Goal: Task Accomplishment & Management: Use online tool/utility

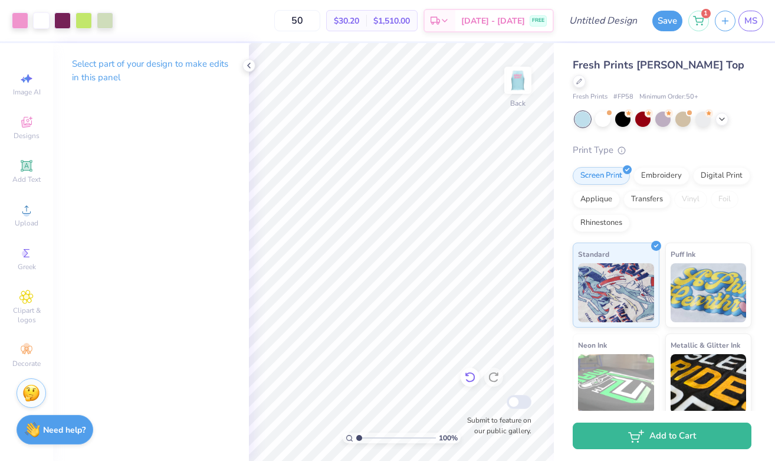
click at [471, 378] on icon at bounding box center [470, 377] width 12 height 12
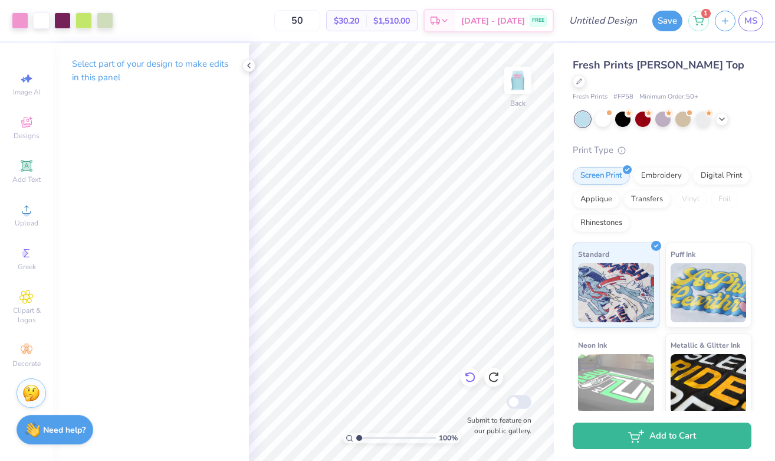
click at [471, 378] on icon at bounding box center [470, 377] width 12 height 12
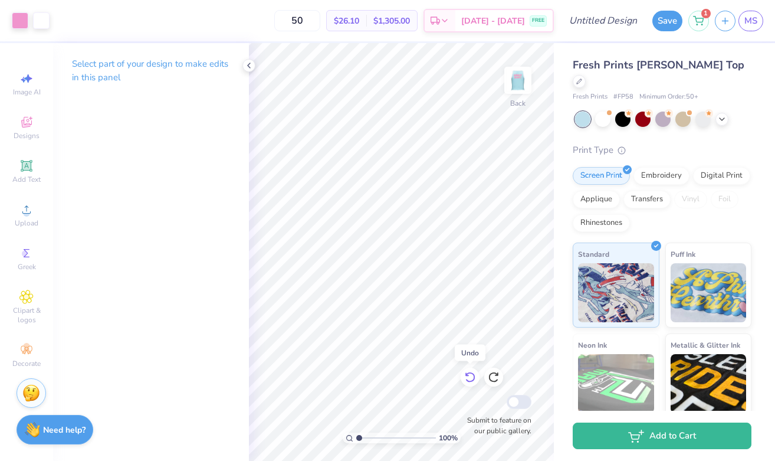
click at [471, 378] on icon at bounding box center [470, 377] width 12 height 12
click at [471, 376] on icon at bounding box center [470, 377] width 12 height 12
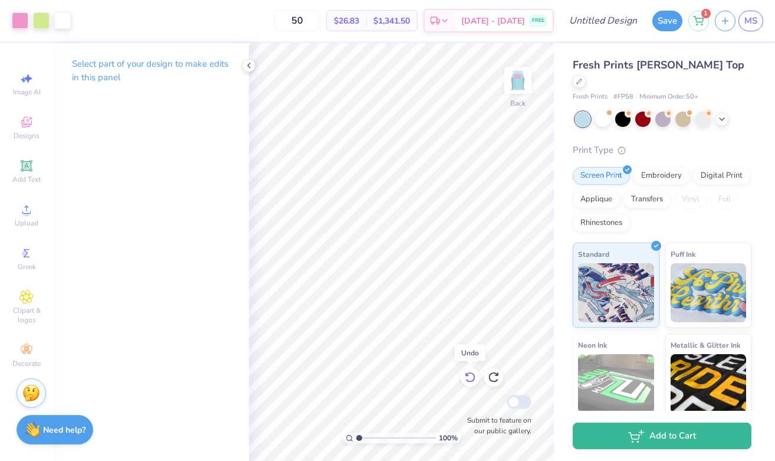
click at [471, 376] on icon at bounding box center [470, 377] width 12 height 12
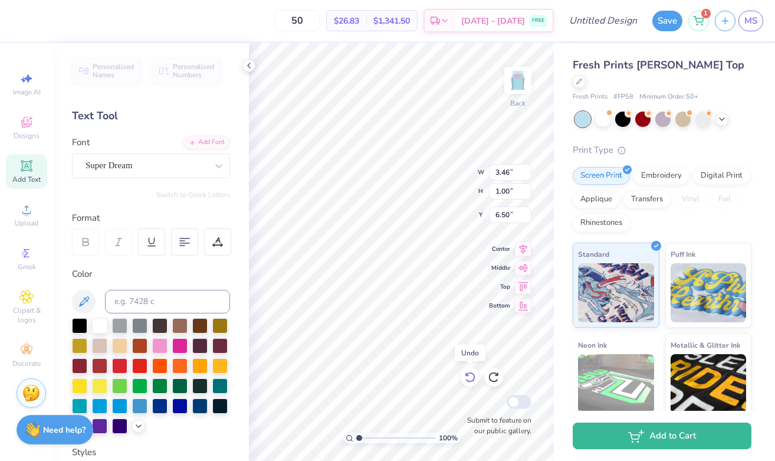
click at [471, 376] on icon at bounding box center [470, 377] width 12 height 12
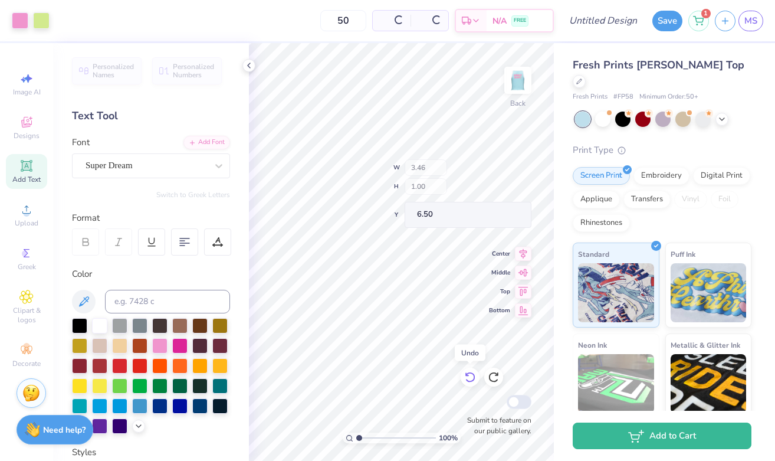
click at [471, 376] on icon at bounding box center [470, 377] width 12 height 12
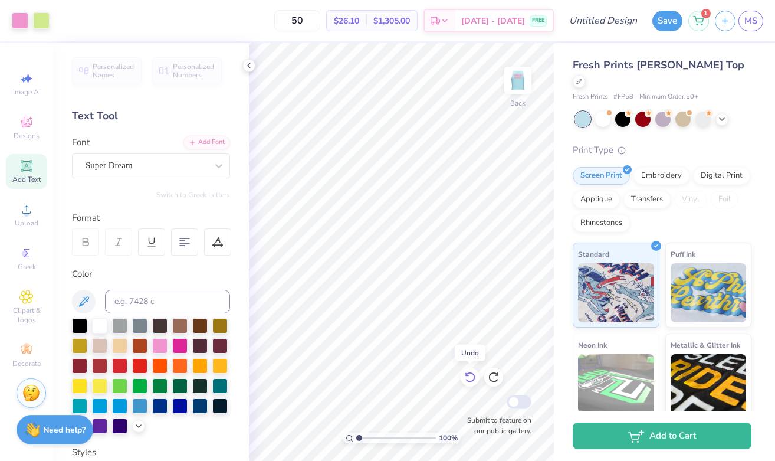
click at [471, 376] on icon at bounding box center [470, 377] width 12 height 12
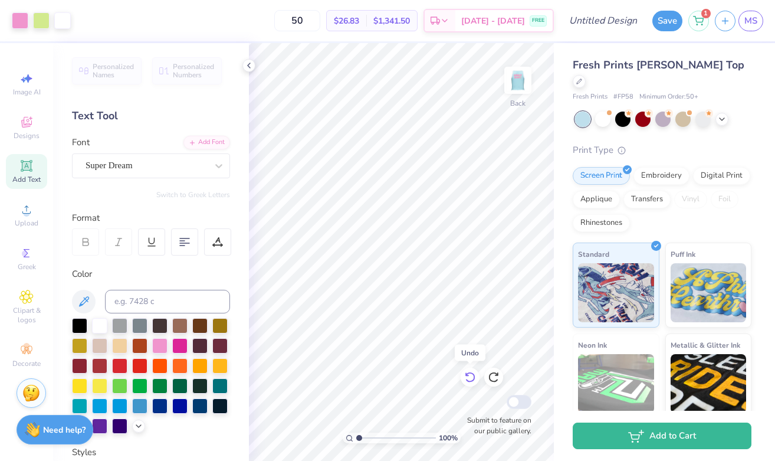
click at [471, 376] on icon at bounding box center [470, 377] width 12 height 12
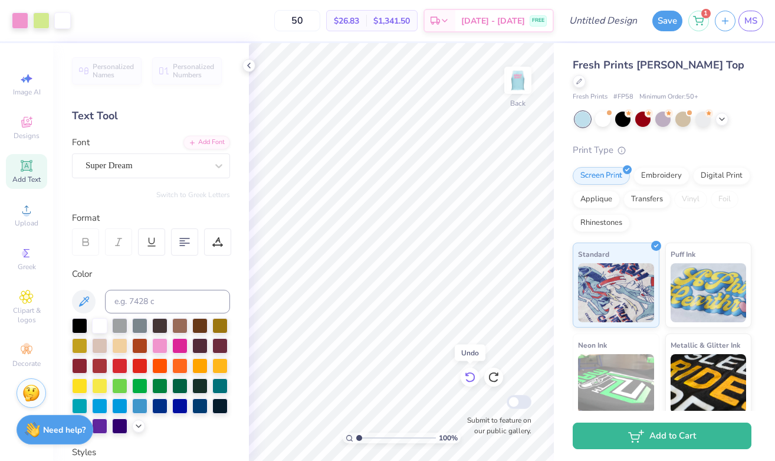
click at [471, 376] on icon at bounding box center [470, 377] width 12 height 12
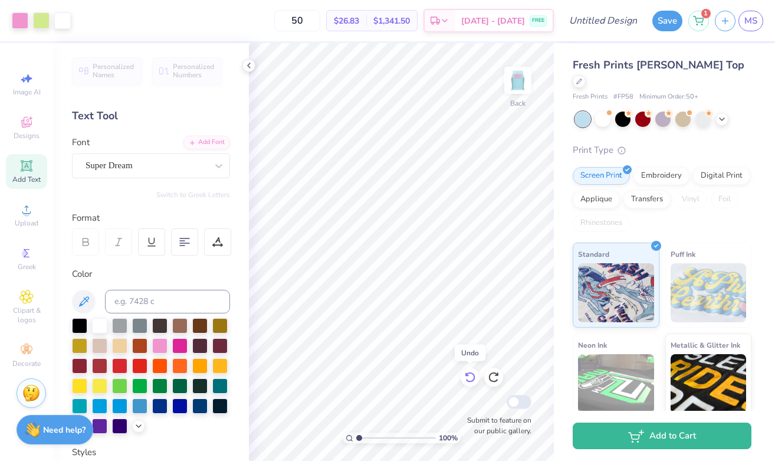
click at [471, 376] on icon at bounding box center [470, 377] width 12 height 12
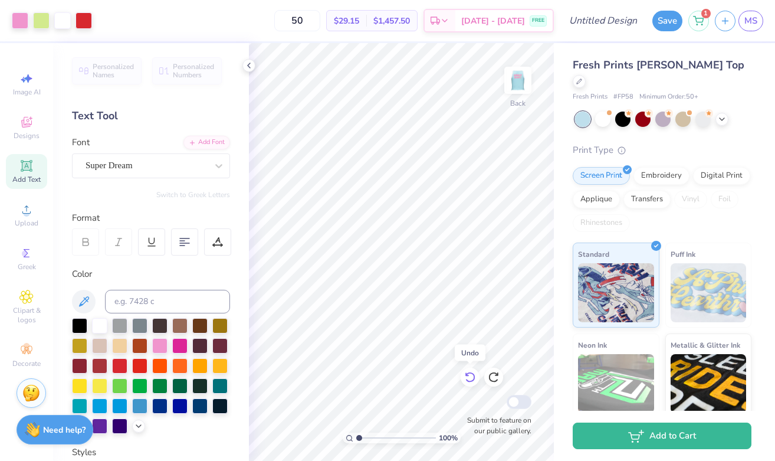
click at [471, 376] on icon at bounding box center [470, 377] width 12 height 12
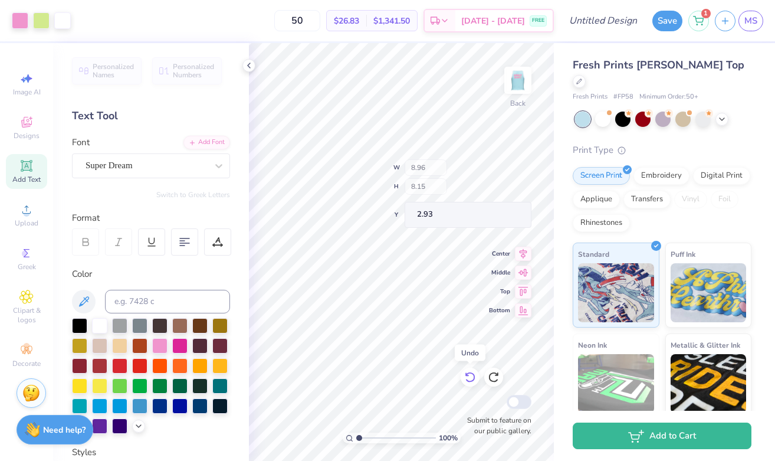
click at [471, 376] on icon at bounding box center [470, 377] width 12 height 12
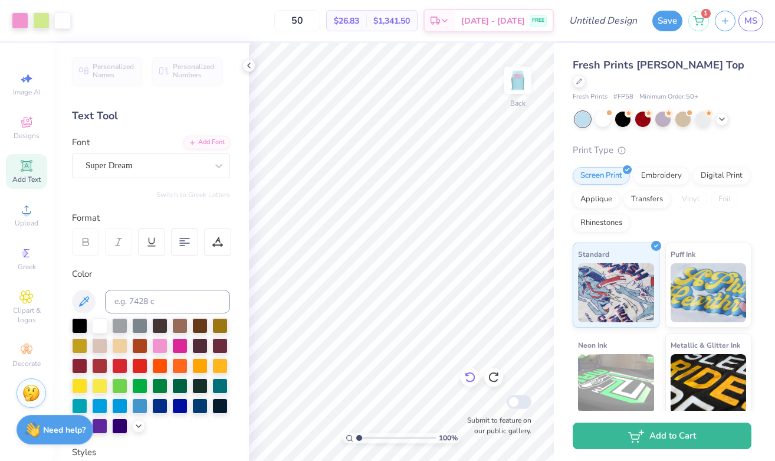
click at [470, 374] on icon at bounding box center [470, 377] width 12 height 12
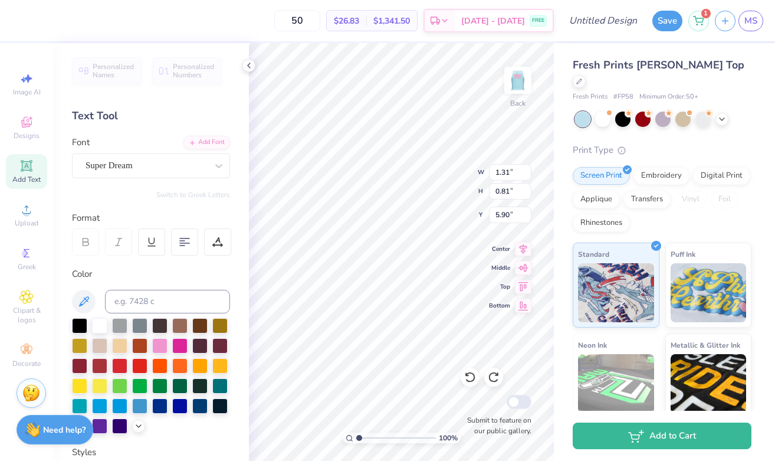
type input "4.11"
type input "2.01"
type input "4.62"
type input "7.66"
type input "6.74"
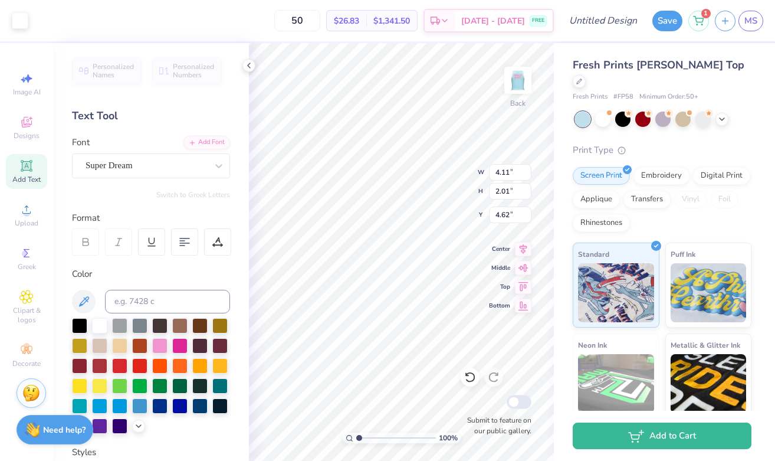
type input "2.10"
type input "1.31"
type input "0.81"
type input "5.82"
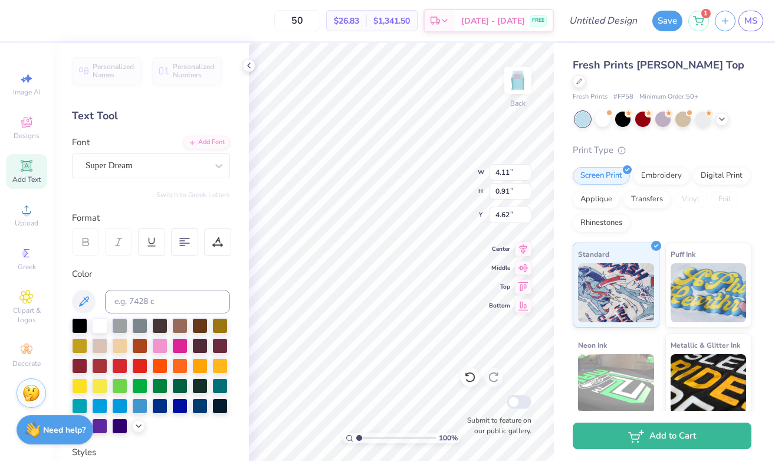
type input "4.56"
type textarea "FR <3 SC"
type input "7.66"
type input "6.74"
type input "2.10"
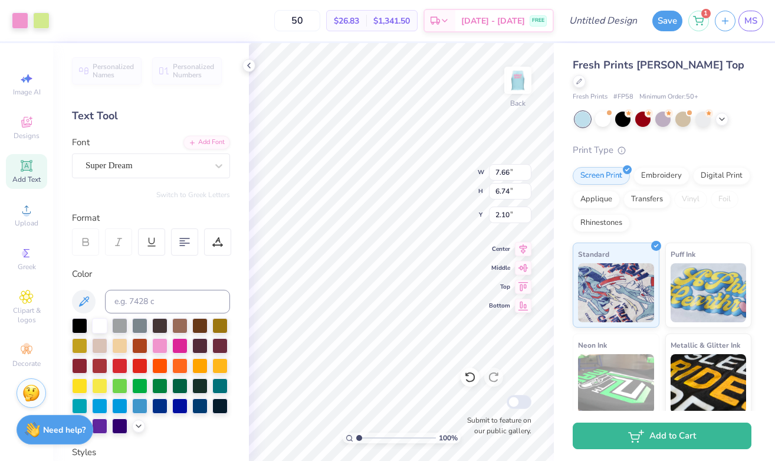
type input "4.88"
type input "0.91"
type input "4.56"
type textarea "FR SC"
click at [111, 169] on div "Super Dream" at bounding box center [146, 165] width 124 height 18
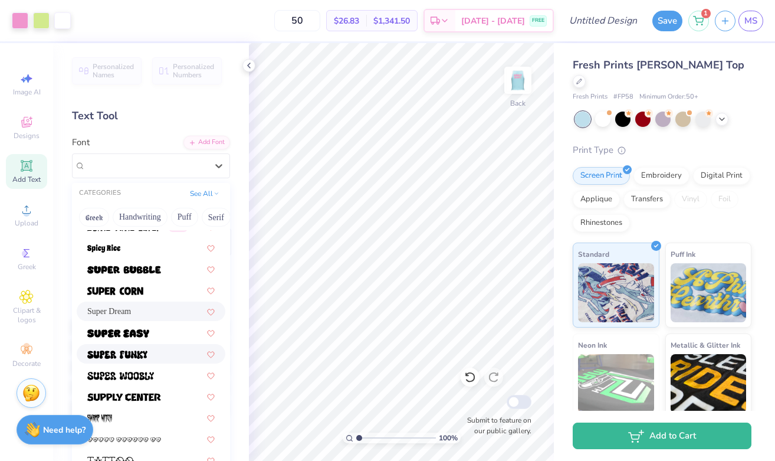
scroll to position [5723, 0]
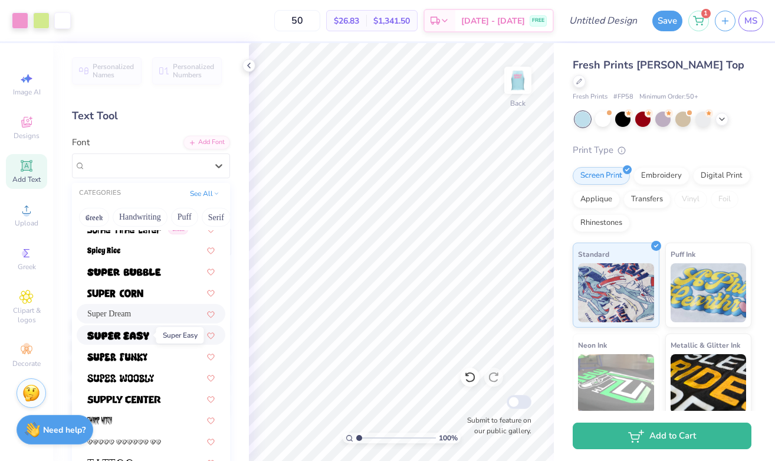
click at [148, 339] on img at bounding box center [118, 336] width 62 height 8
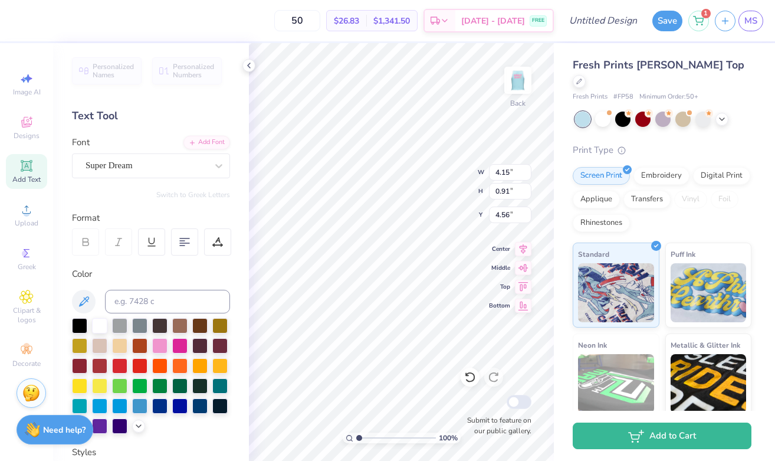
type input "5.91"
type textarea "FR SC"
type textarea "<3"
type input "7.66"
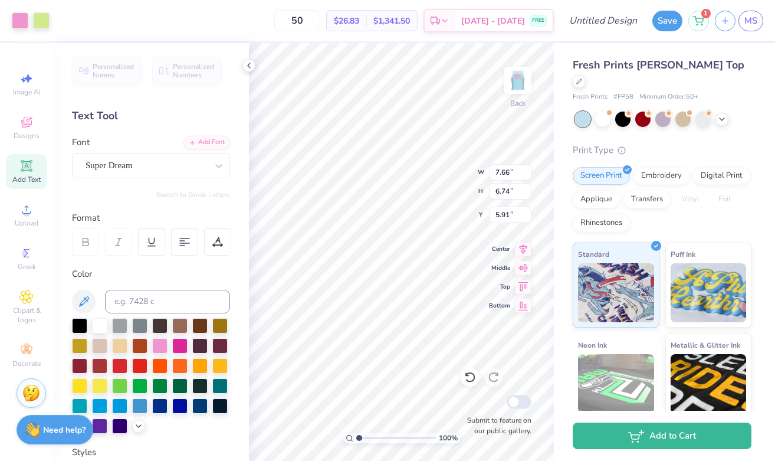
type input "6.74"
type input "2.10"
type input "1.29"
type input "0.88"
type input "4.59"
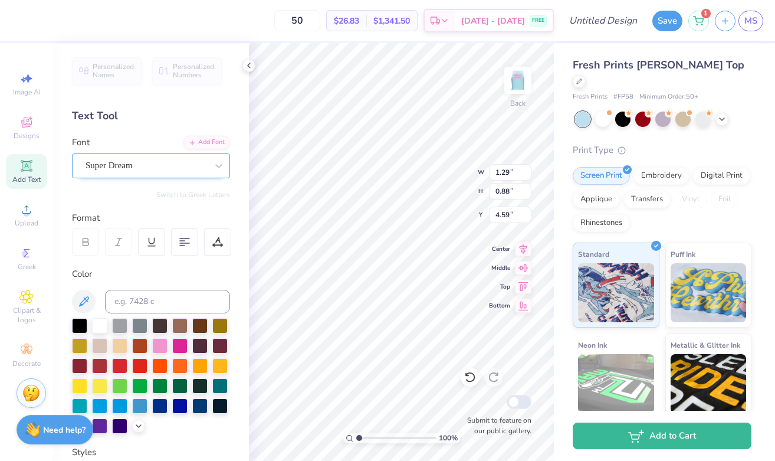
click at [153, 175] on div "Super Dream" at bounding box center [151, 165] width 158 height 25
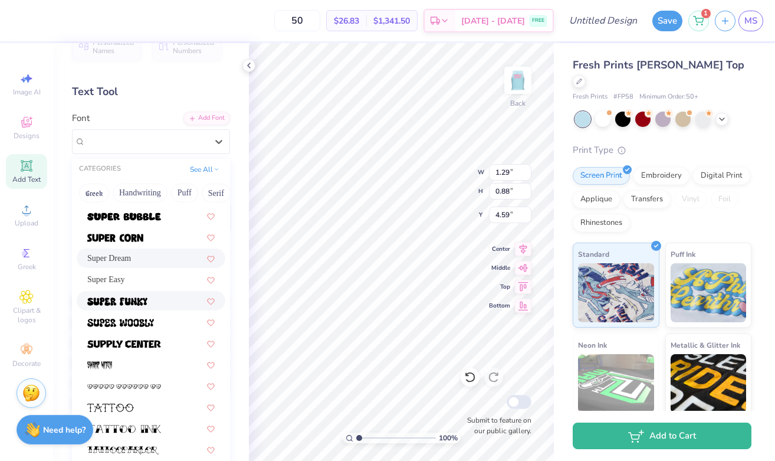
scroll to position [5733, 0]
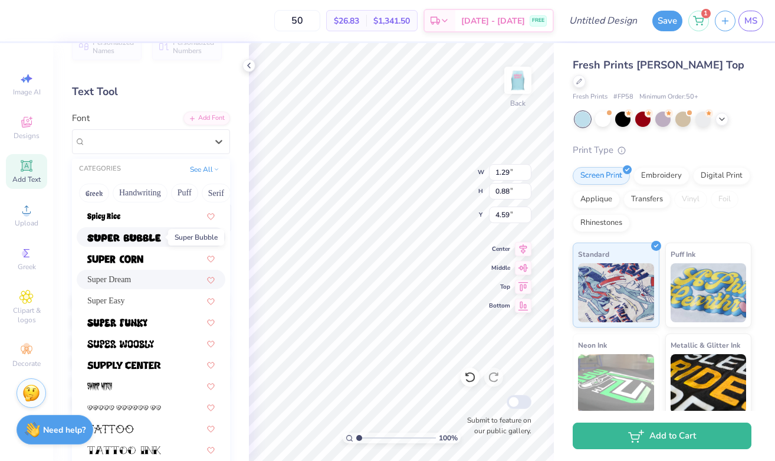
click at [154, 235] on img at bounding box center [124, 238] width 74 height 8
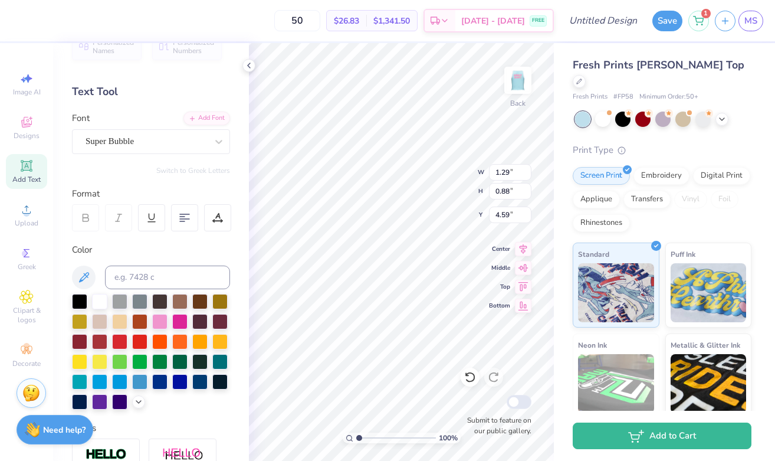
type input "1.54"
type input "0.94"
type input "4.55"
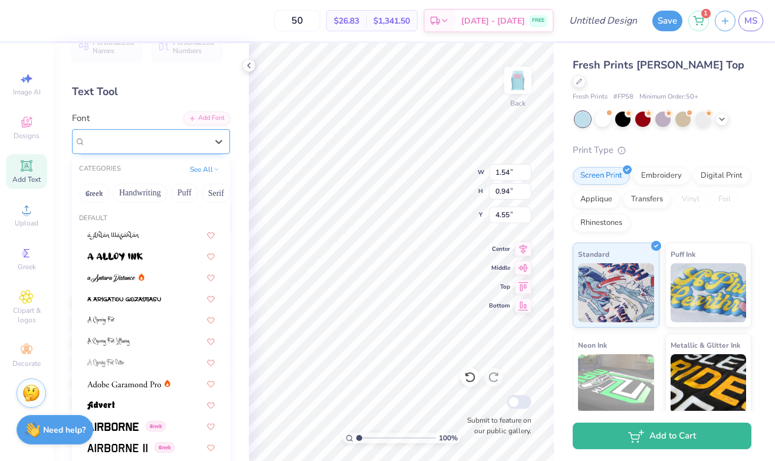
click at [156, 143] on div "Super Bubble" at bounding box center [146, 141] width 124 height 18
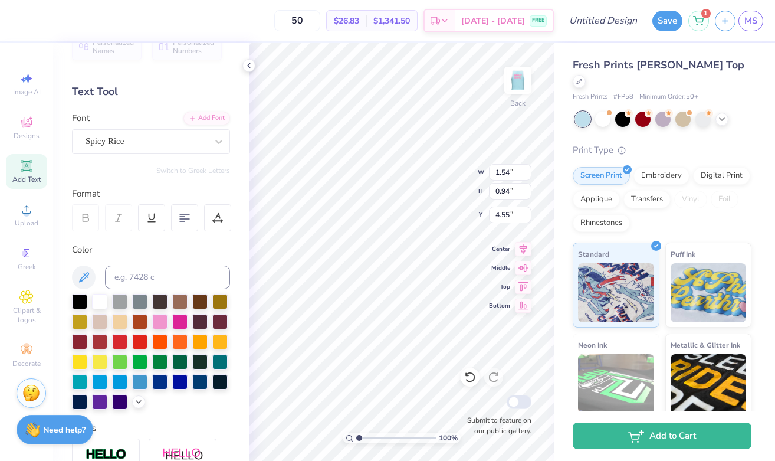
type input "1.13"
type input "4.56"
click at [146, 132] on div "Spicy Rice" at bounding box center [146, 141] width 124 height 18
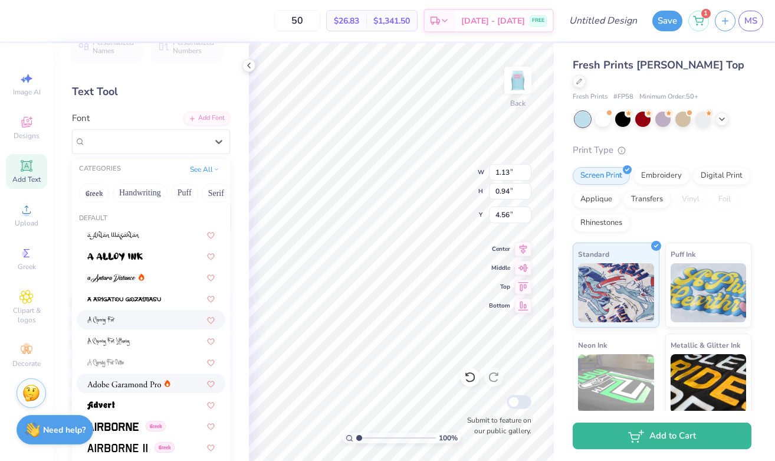
scroll to position [171, 0]
click at [130, 398] on div at bounding box center [150, 404] width 127 height 12
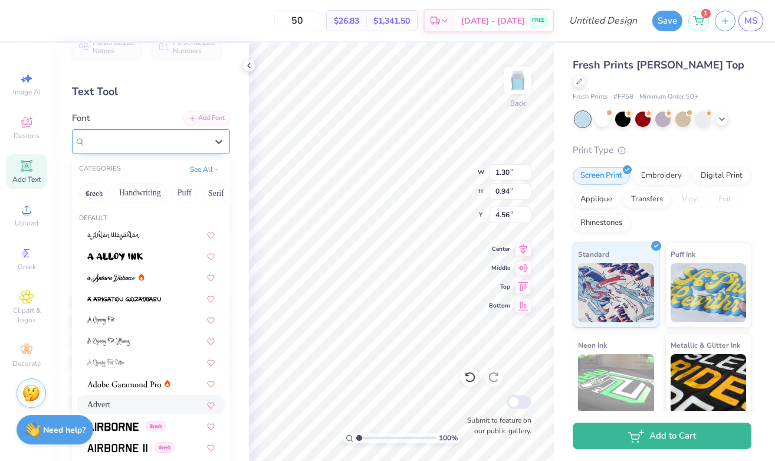
click at [139, 143] on div "Advert" at bounding box center [146, 141] width 124 height 18
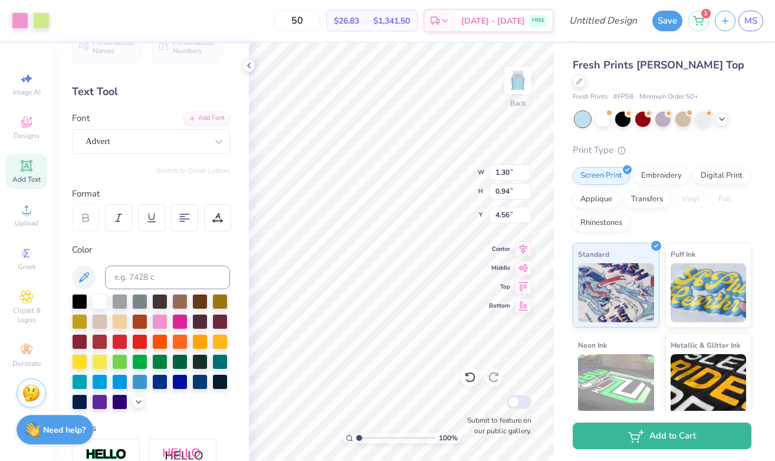
type input "7.66"
type input "6.74"
type input "2.10"
type input "1.30"
type input "0.94"
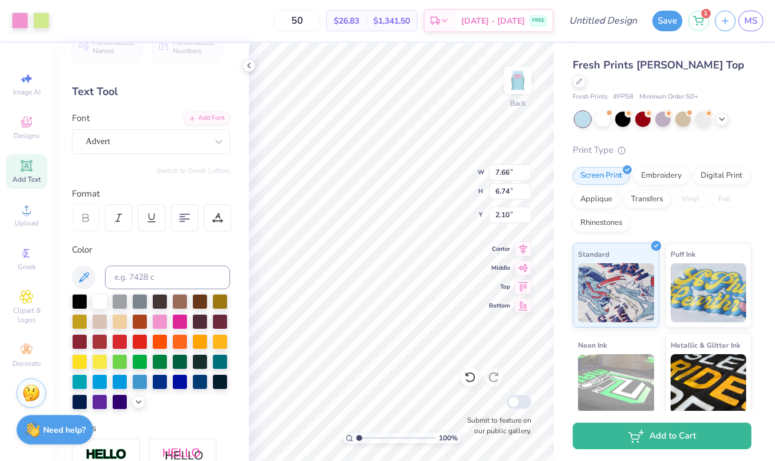
type input "4.56"
type textarea "FR <3 SC"
click at [216, 140] on icon at bounding box center [218, 142] width 7 height 4
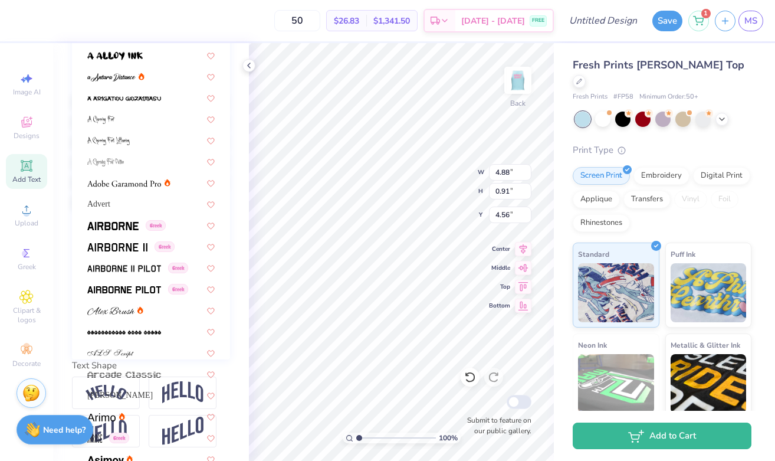
scroll to position [5602, 0]
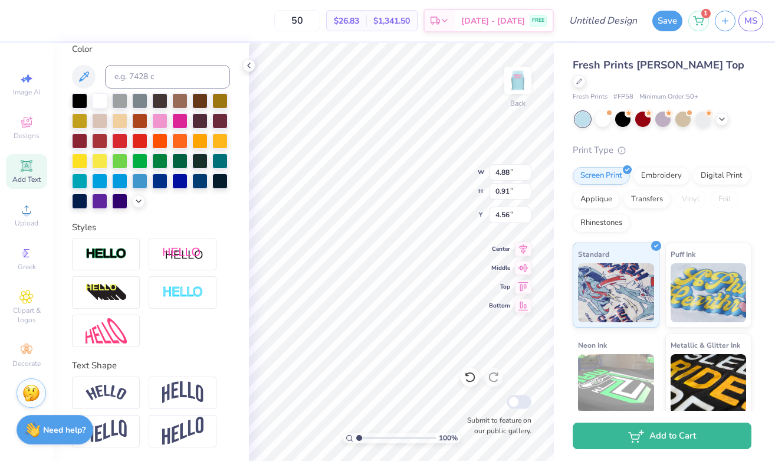
type input "6.10"
type input "1.24"
type input "4.39"
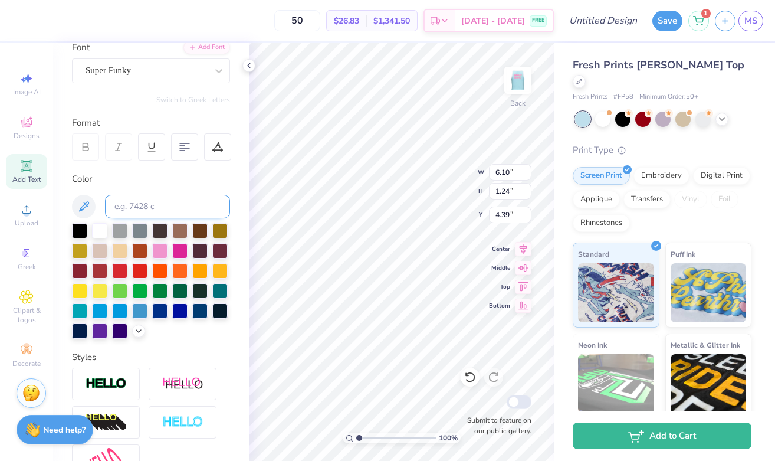
scroll to position [0, 0]
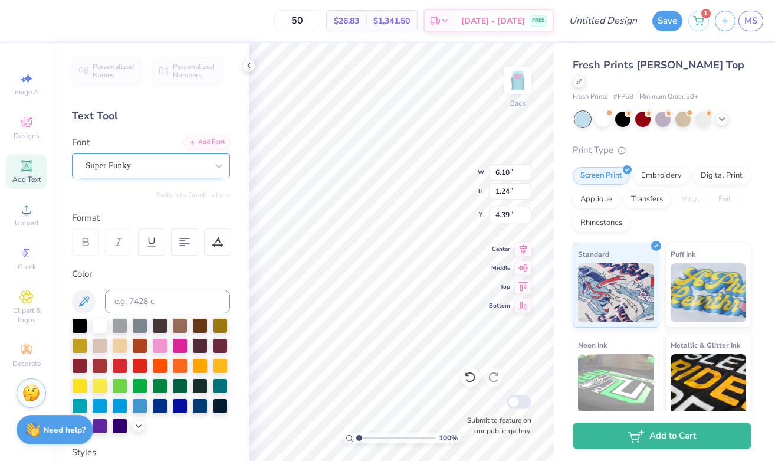
click at [107, 174] on div "Super Funky" at bounding box center [151, 165] width 158 height 25
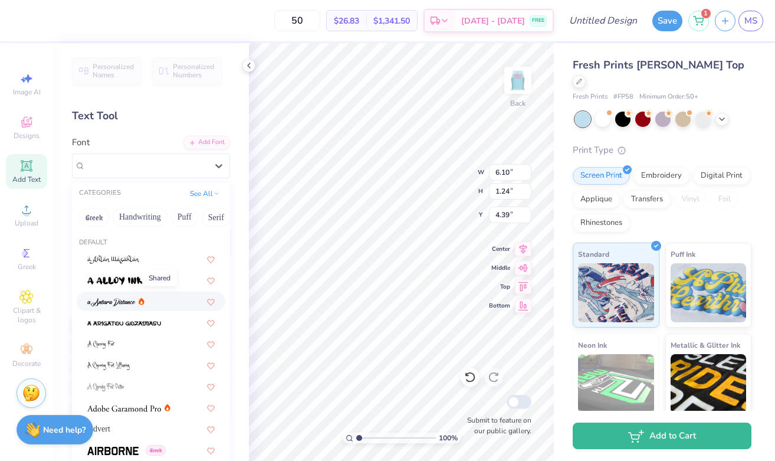
scroll to position [5568, 0]
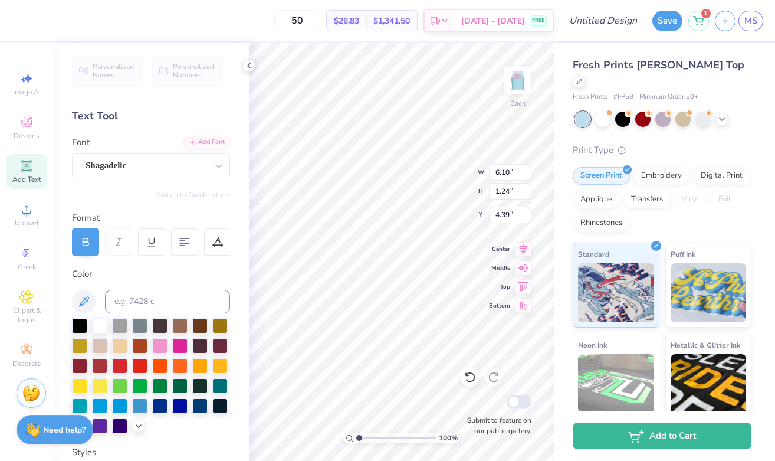
type input "5.55"
type input "1.07"
type input "4.48"
click at [154, 163] on div "Shagadelic" at bounding box center [146, 165] width 124 height 18
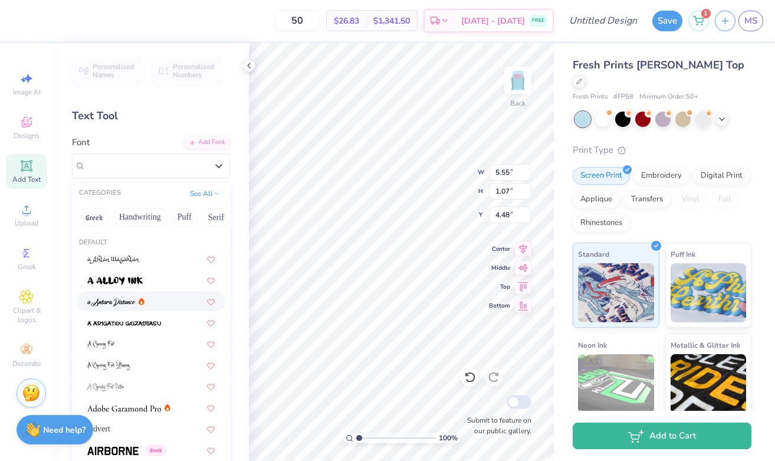
scroll to position [1984, 0]
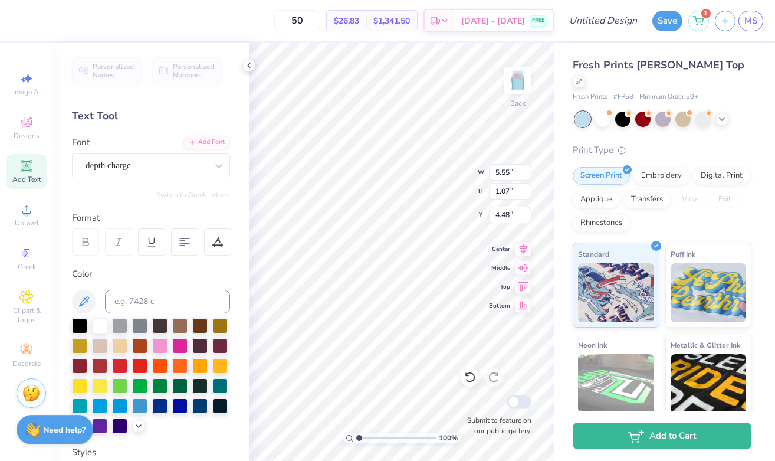
type input "4.69"
type input "1.00"
type input "4.52"
click at [173, 160] on div "depth charge" at bounding box center [146, 165] width 124 height 18
type input "7.66"
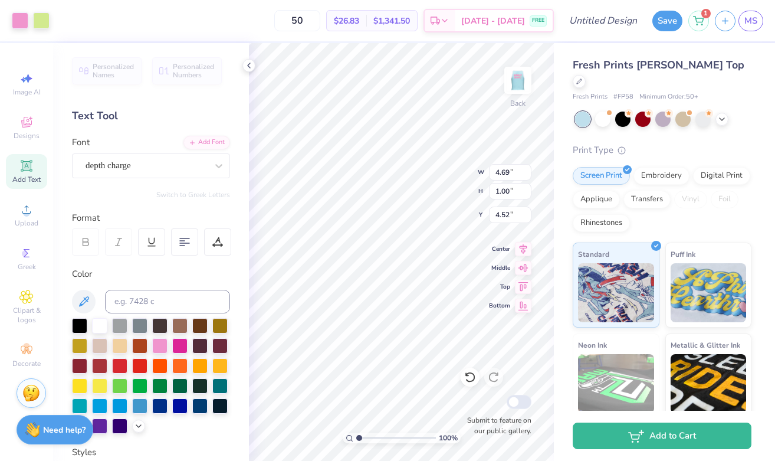
type input "6.74"
type input "2.10"
click at [472, 379] on icon at bounding box center [470, 377] width 12 height 12
click at [140, 168] on div "depth charge" at bounding box center [146, 165] width 124 height 18
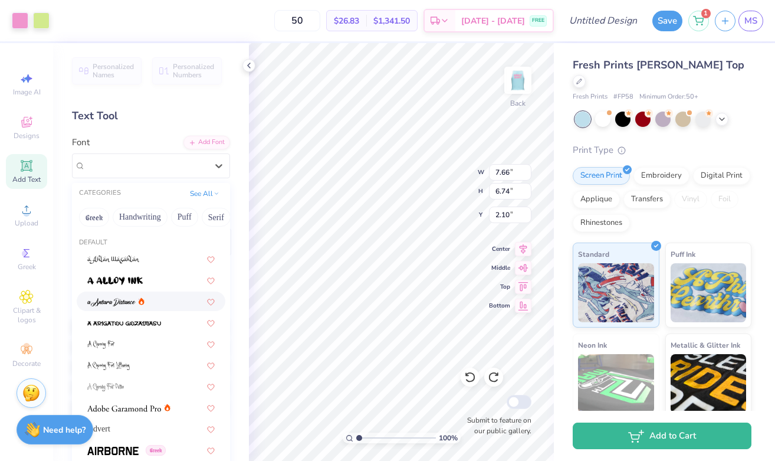
scroll to position [5753, 0]
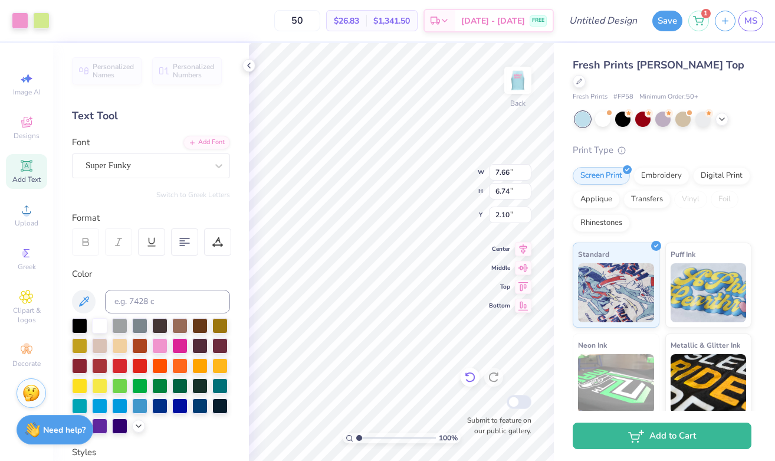
click at [469, 379] on icon at bounding box center [470, 377] width 12 height 12
click at [175, 159] on div "Super Funky" at bounding box center [146, 165] width 124 height 18
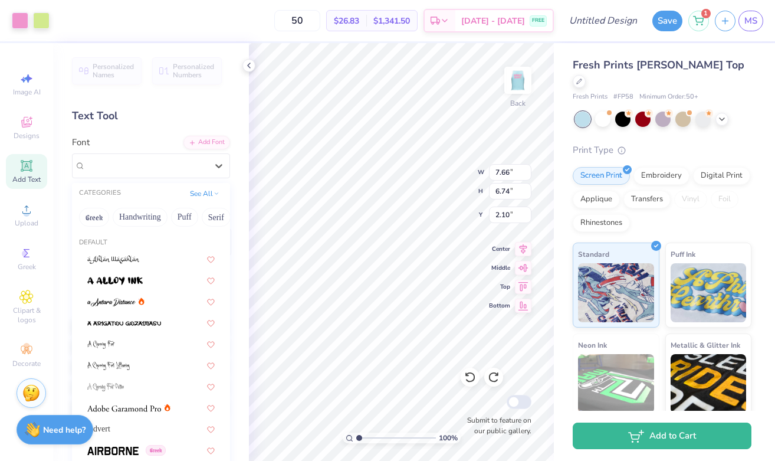
scroll to position [5053, 0]
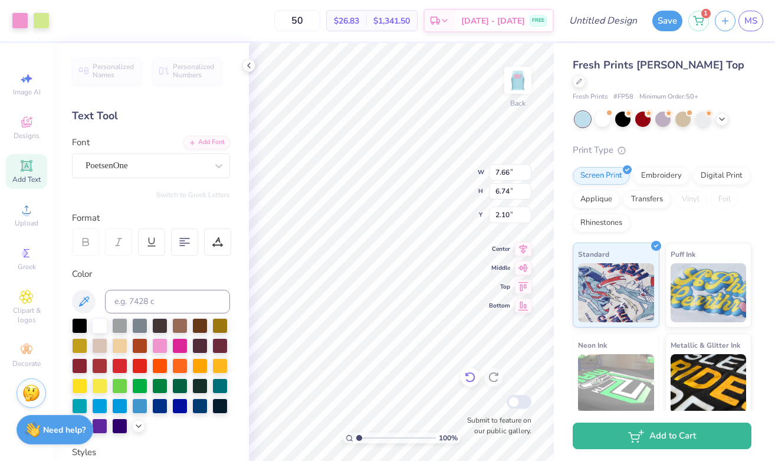
click at [468, 378] on icon at bounding box center [470, 377] width 12 height 12
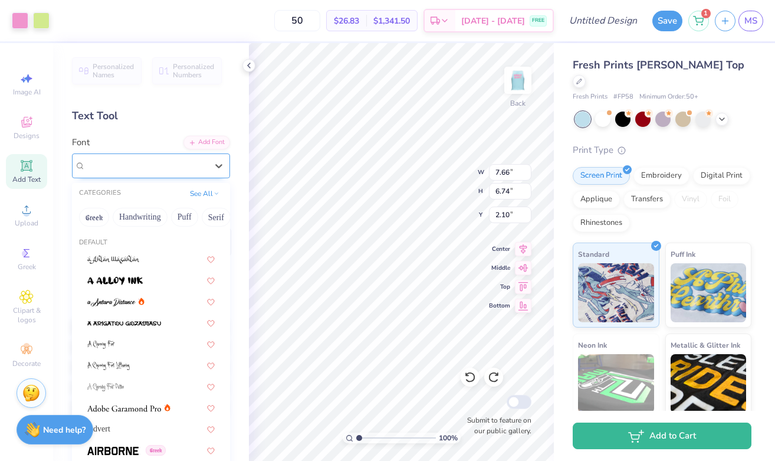
click at [199, 165] on div "PoetsenOne" at bounding box center [146, 165] width 124 height 18
click at [136, 422] on div "Advert" at bounding box center [150, 428] width 127 height 12
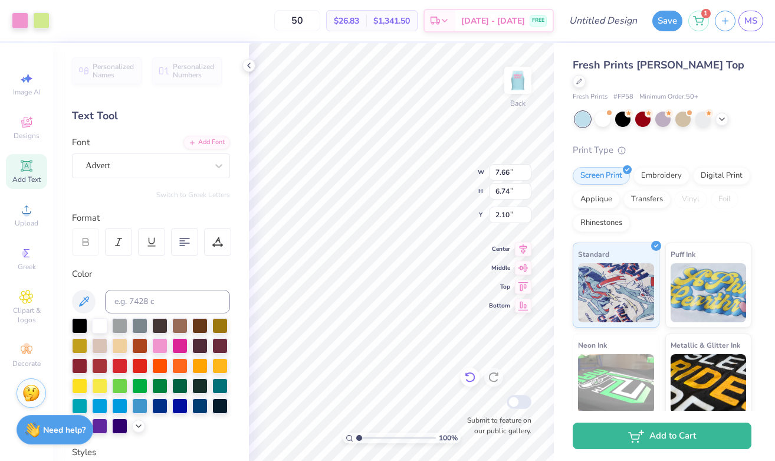
click at [467, 378] on icon at bounding box center [470, 377] width 12 height 12
click at [176, 166] on div "Advert" at bounding box center [146, 165] width 124 height 18
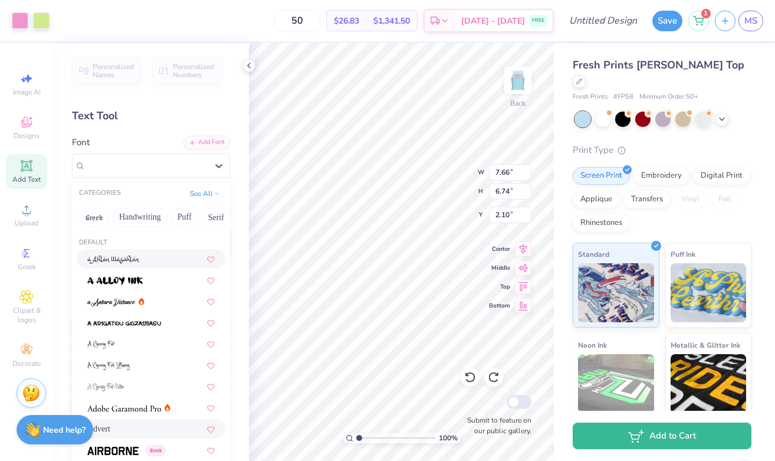
scroll to position [3991, 0]
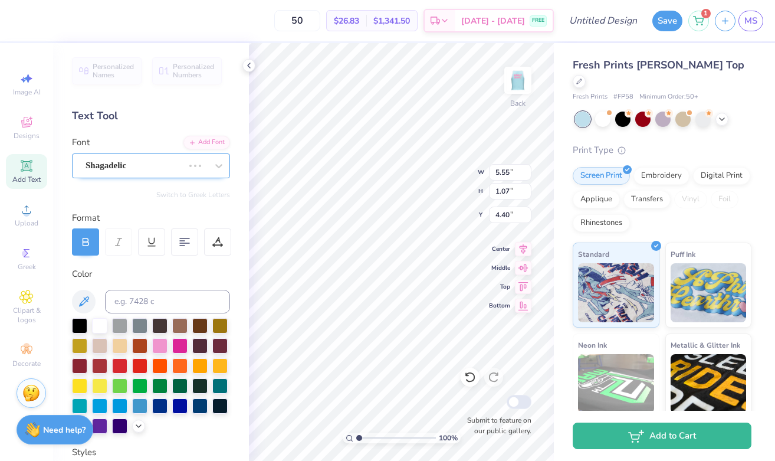
click at [188, 159] on div at bounding box center [207, 166] width 45 height 24
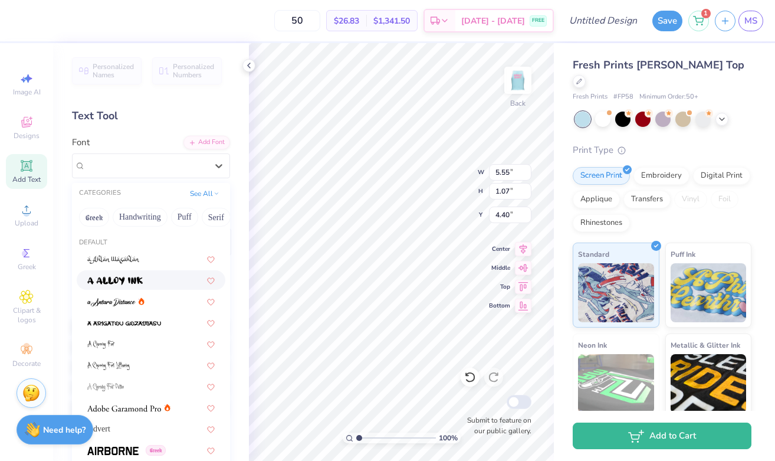
type input "2.33"
type input "1.24"
type input "4.39"
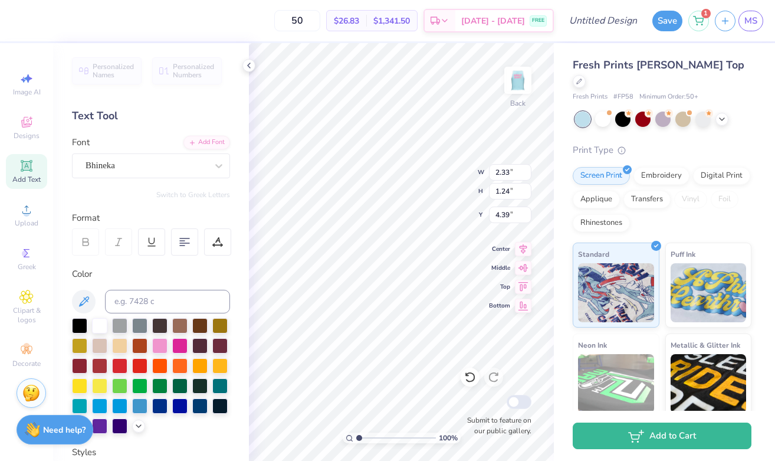
type input "2.30"
type input "0.81"
type input "4.61"
click at [470, 374] on icon at bounding box center [470, 377] width 12 height 12
type input "2.33"
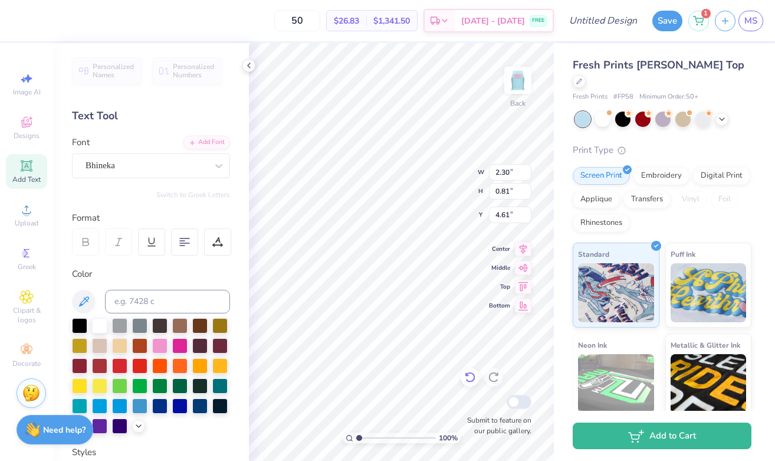
type input "1.24"
type input "4.39"
click at [470, 374] on icon at bounding box center [470, 377] width 12 height 12
type input "5.55"
type input "1.07"
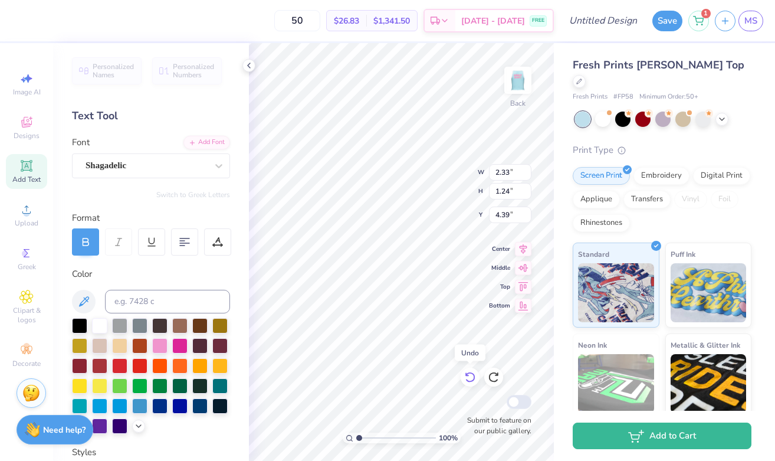
type input "4.40"
click at [185, 168] on div "Shagadelic" at bounding box center [146, 165] width 124 height 18
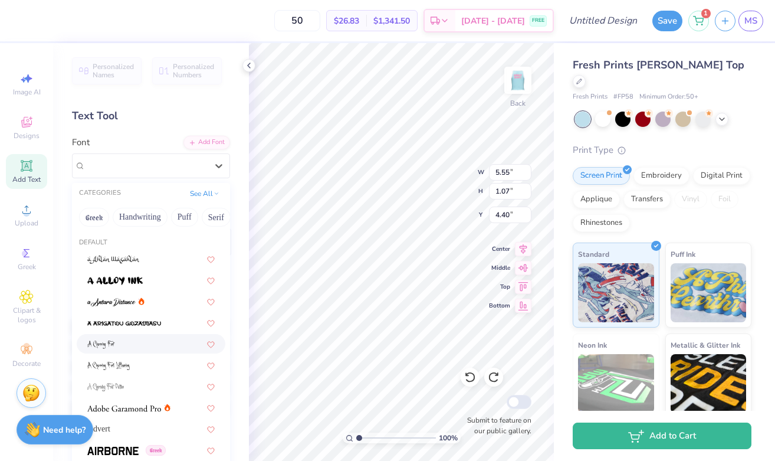
scroll to position [4345, 0]
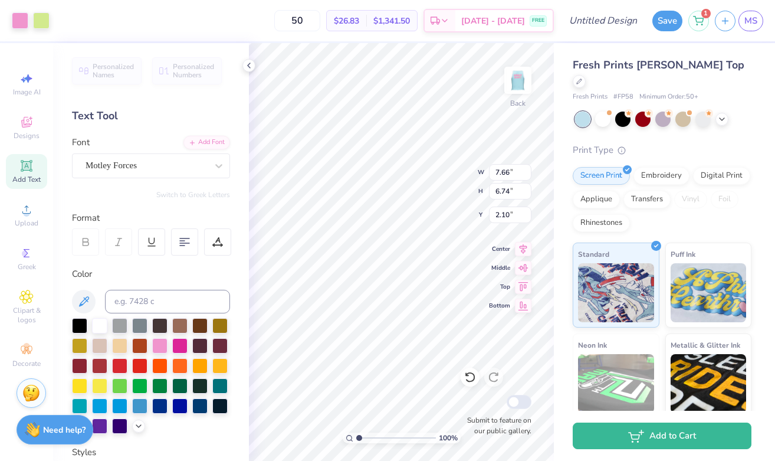
type input "4.36"
type input "0.92"
type input "4.76"
type textarea "FR <3 SC"
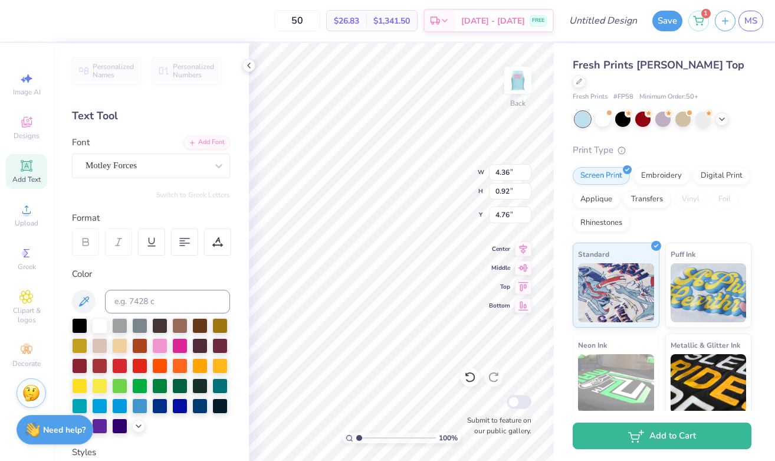
type input "7.66"
type input "6.74"
type input "2.10"
type input "4.34"
type input "0.86"
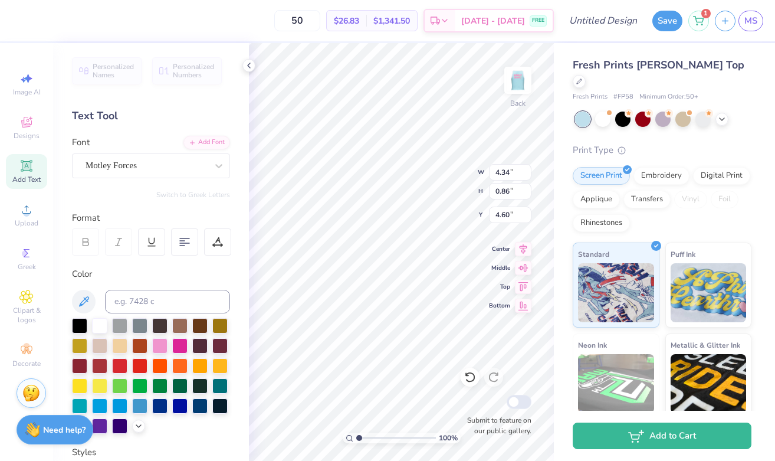
type input "4.60"
type input "7.66"
type input "6.74"
type input "2.10"
type input "4.34"
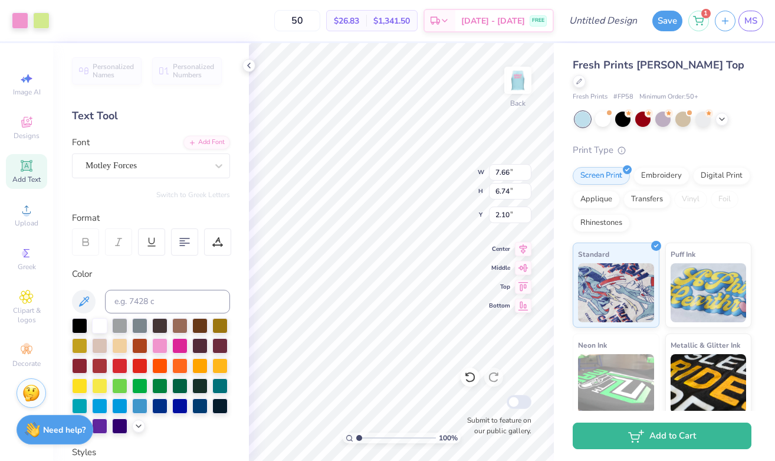
type input "0.86"
type input "4.60"
type input "4.10"
type input "0.81"
type input "4.65"
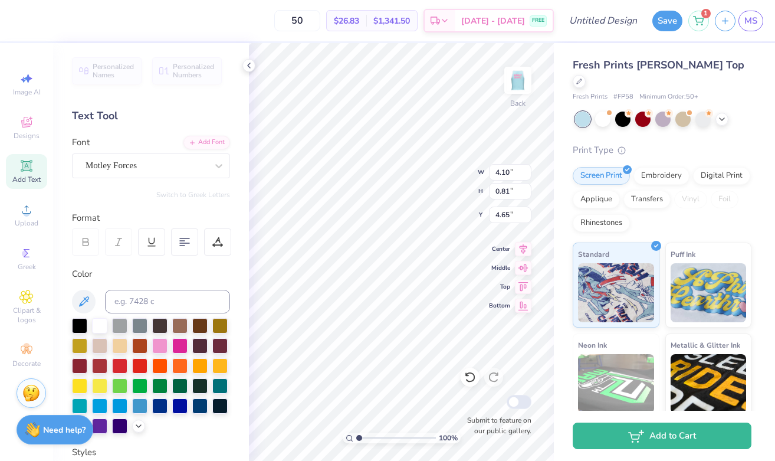
type input "7.66"
type input "6.74"
type input "2.10"
type input "4.10"
type input "0.81"
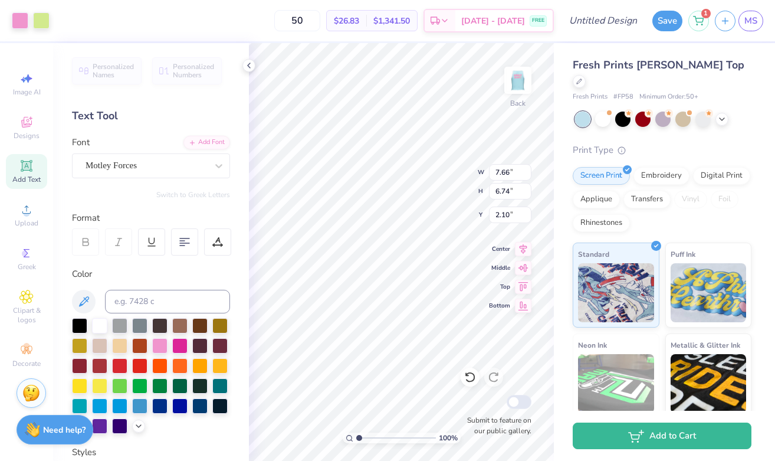
type input "4.65"
click at [193, 176] on div "Motley Forces" at bounding box center [151, 165] width 158 height 25
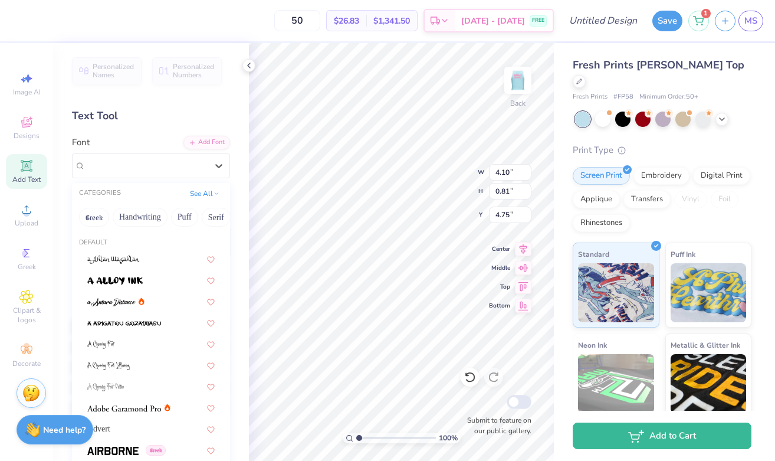
scroll to position [5678, 0]
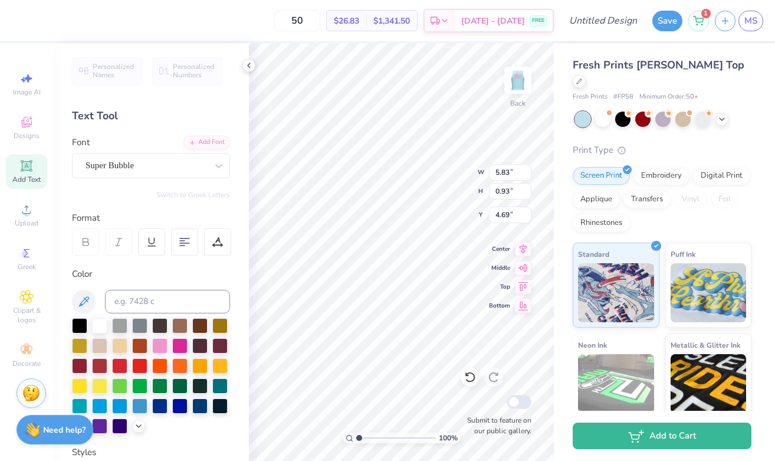
type input "5.83"
type input "0.93"
type input "4.69"
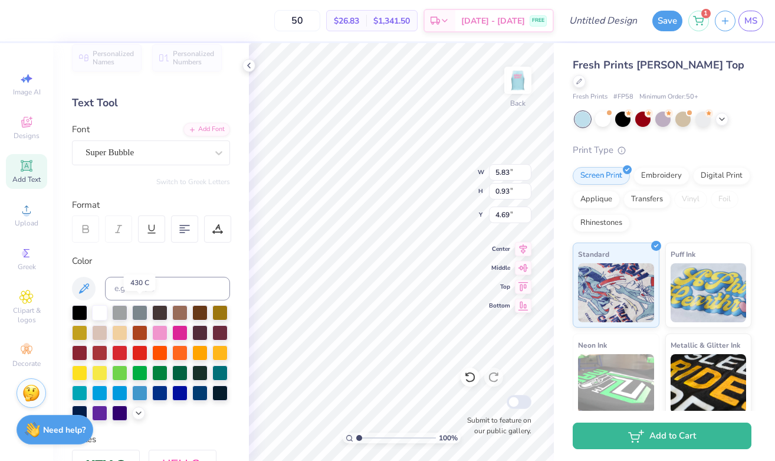
scroll to position [19, 0]
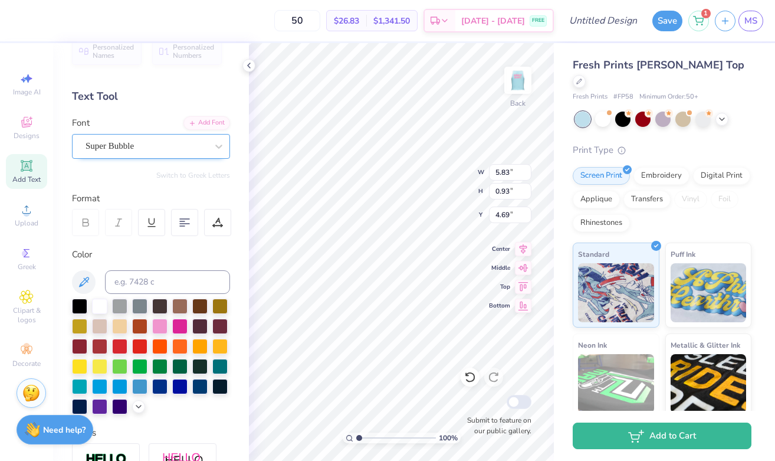
click at [152, 139] on div at bounding box center [147, 146] width 122 height 16
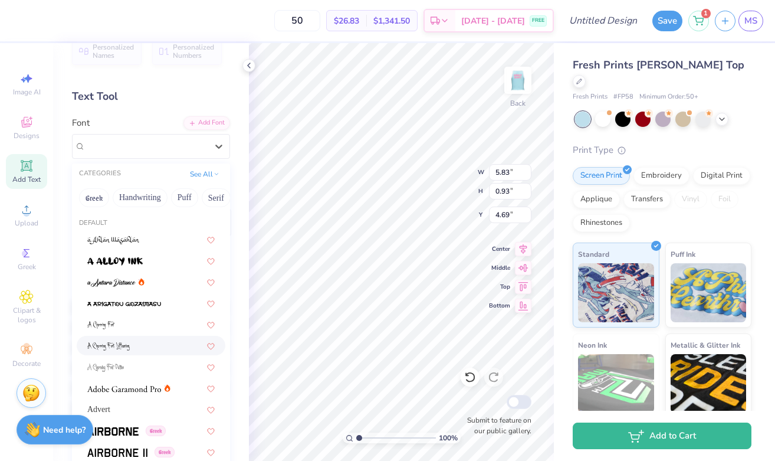
scroll to position [5705, 0]
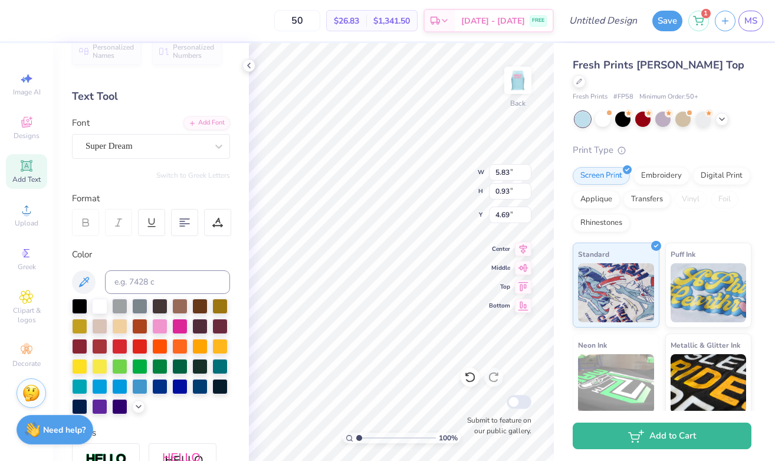
type input "4.58"
type input "0.80"
type input "4.76"
type input "5.83"
type input "0.93"
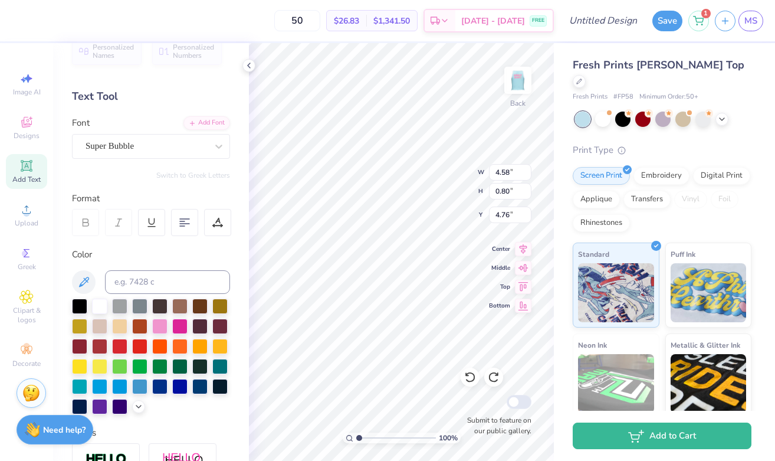
type input "4.69"
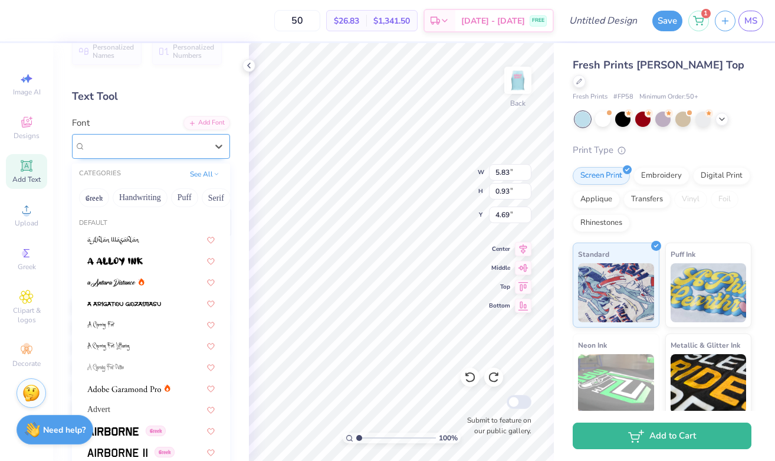
click at [172, 142] on div "Super Bubble" at bounding box center [146, 146] width 124 height 18
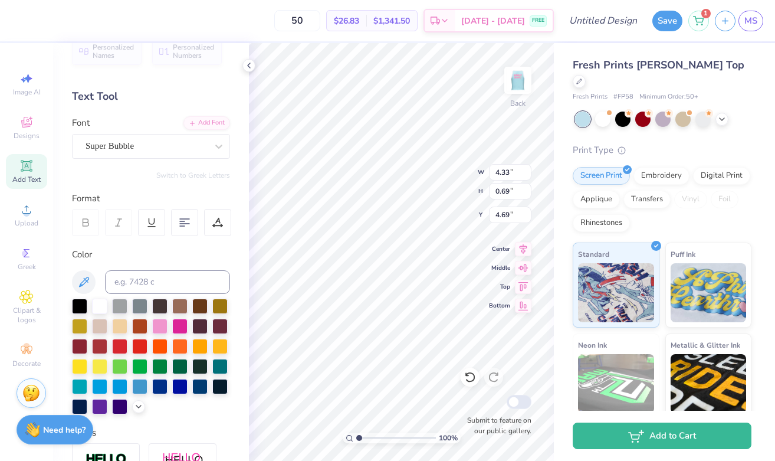
type input "4.33"
type input "0.69"
type input "4.77"
type textarea "FR <3 SC"
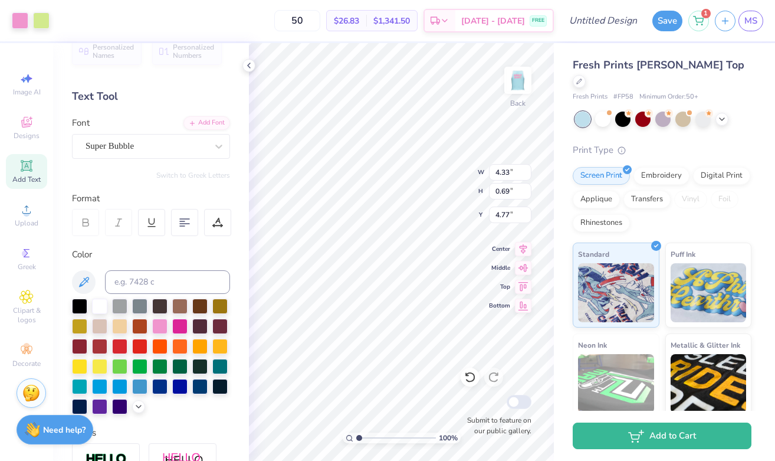
type input "7.66"
type input "6.74"
type input "2.10"
type input "4.01"
type input "0.69"
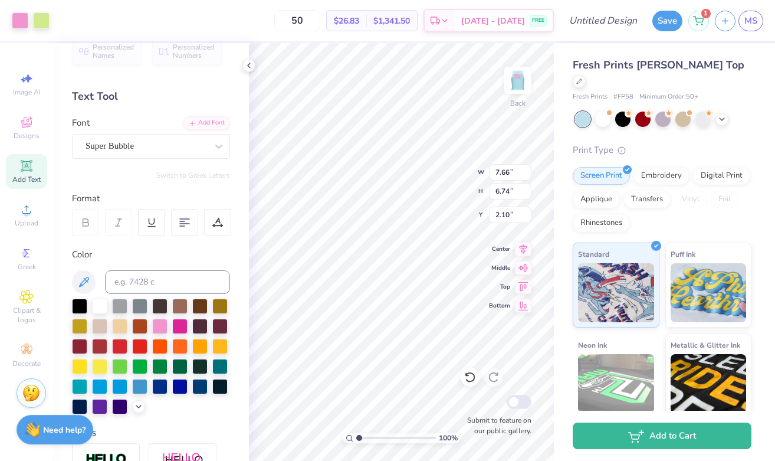
type input "4.77"
type input "7.66"
type input "6.74"
type input "2.10"
type input "4.01"
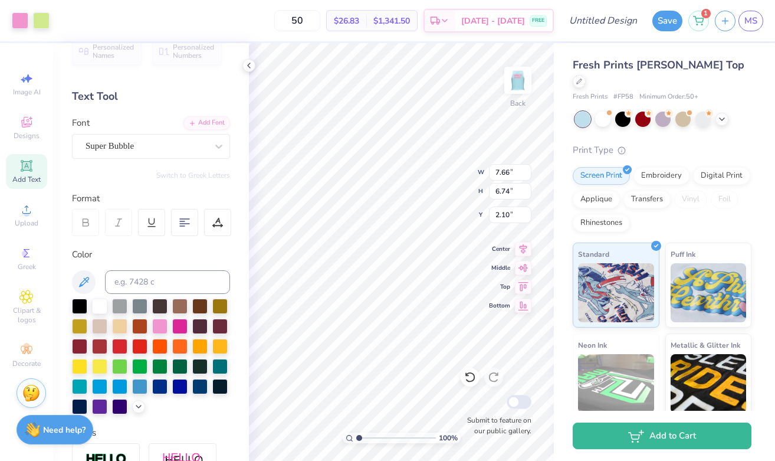
type input "0.69"
type input "4.77"
type textarea "FR SC"
type input "3.28"
type input "0.69"
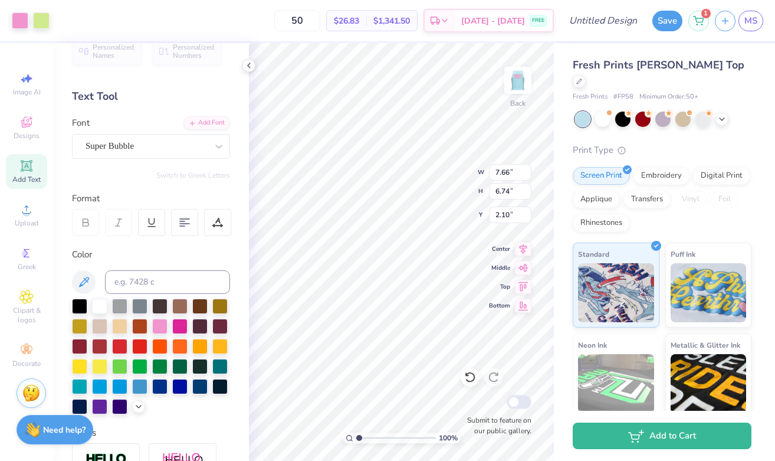
type input "4.77"
type input "3.99"
type input "0.84"
type input "4.62"
type input "7.66"
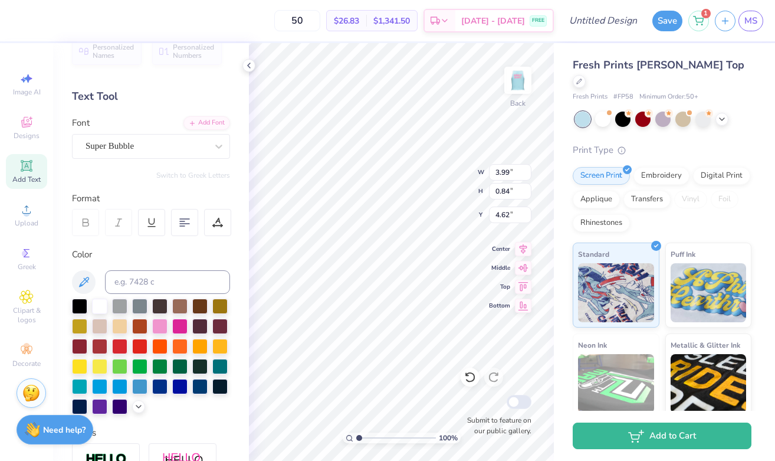
type input "6.74"
type input "2.10"
click at [22, 169] on icon at bounding box center [26, 165] width 11 height 11
type input "3.46"
type input "1.00"
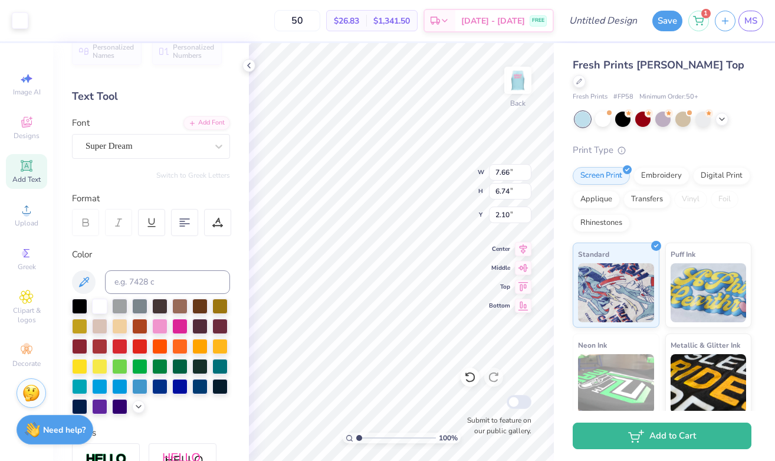
type input "6.50"
type textarea "T"
paste textarea "<3"
type textarea "<3"
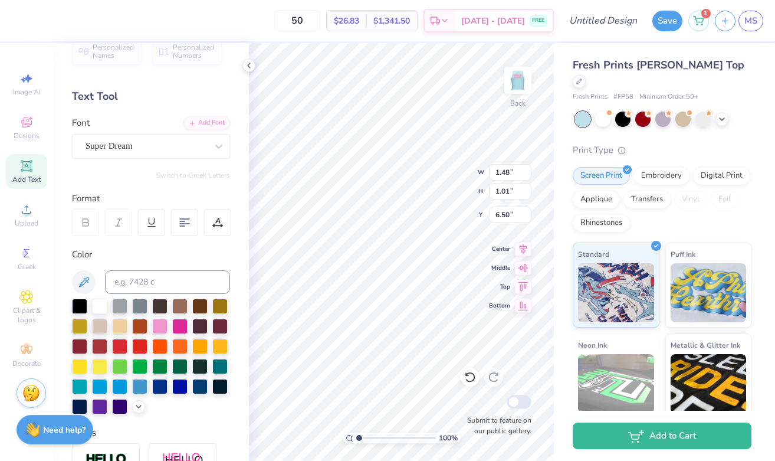
type input "4.81"
type input "0.83"
type input "0.56"
type input "4.76"
type input "7.66"
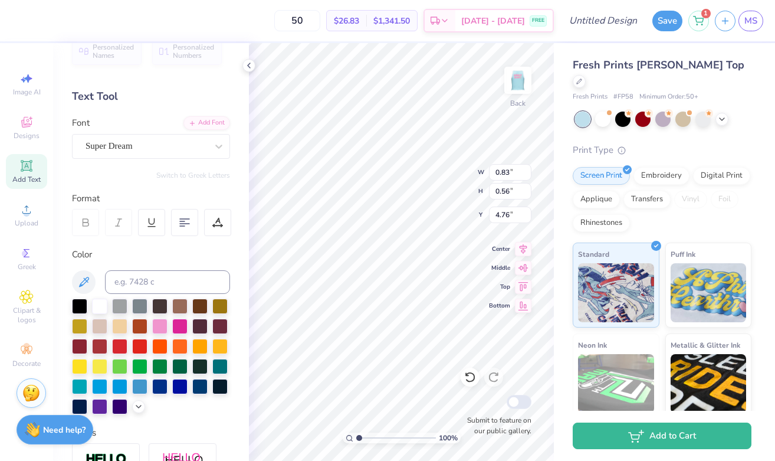
type input "6.74"
type input "2.10"
type input "0.83"
type input "0.56"
type input "4.90"
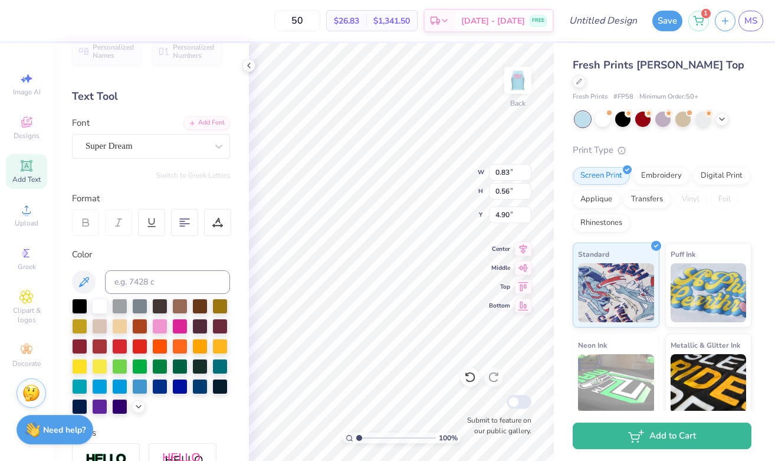
type input "7.66"
type input "6.74"
type input "2.10"
type input "0.83"
type input "0.56"
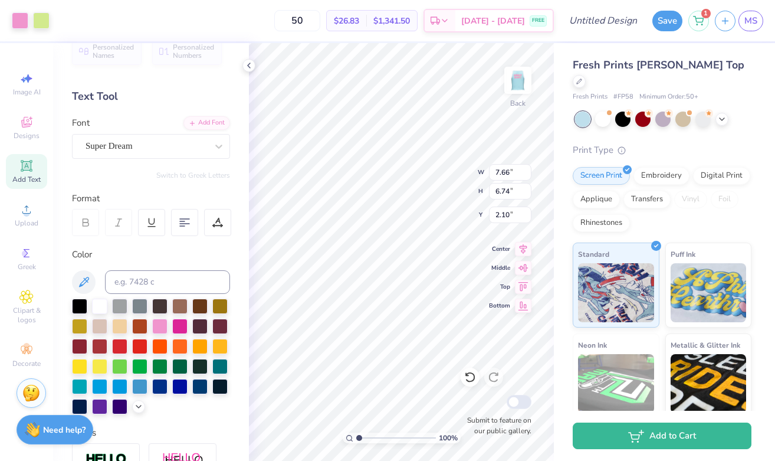
type input "4.90"
type input "7.66"
type input "6.74"
type input "2.37"
type input "8.32"
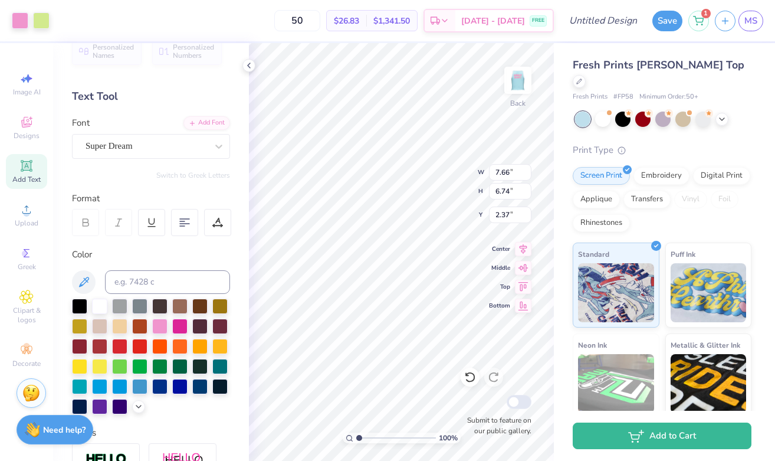
type input "7.32"
type input "1.81"
type input "0.83"
type input "0.56"
type input "4.90"
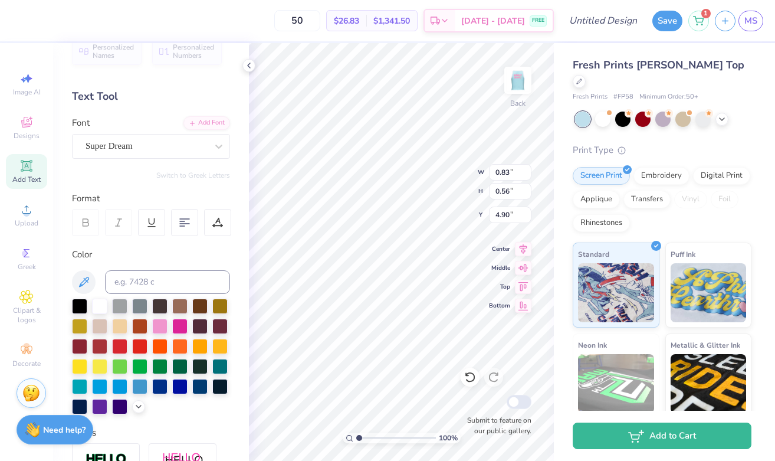
type input "3.99"
type input "0.84"
type input "4.62"
type input "0.98"
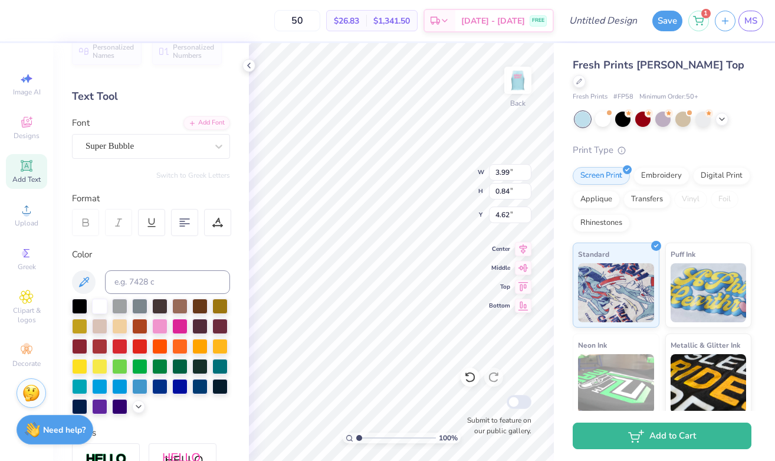
type input "4.49"
type input "0.83"
type input "0.56"
type input "4.90"
type input "1.26"
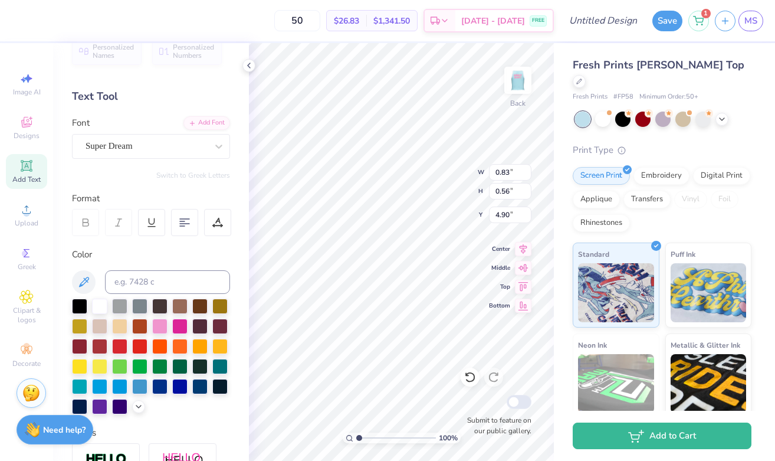
type input "0.86"
type input "4.61"
type textarea "FR <3 SC"
type input "8.32"
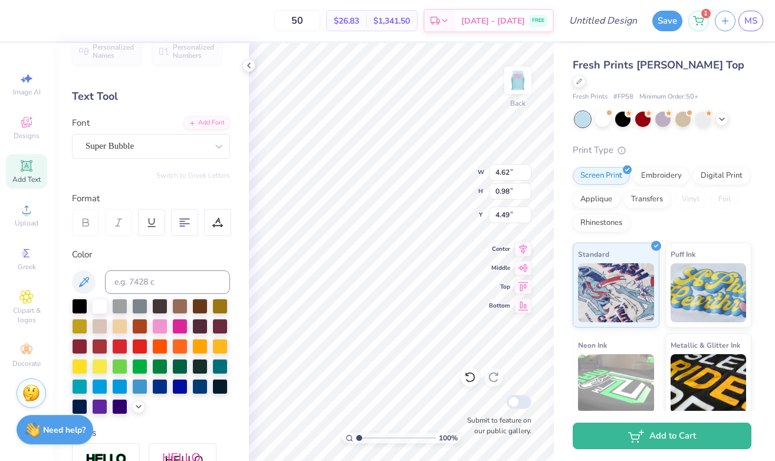
type input "7.32"
type input "1.81"
type textarea "FR + SC"
type input "4.48"
type input "0.89"
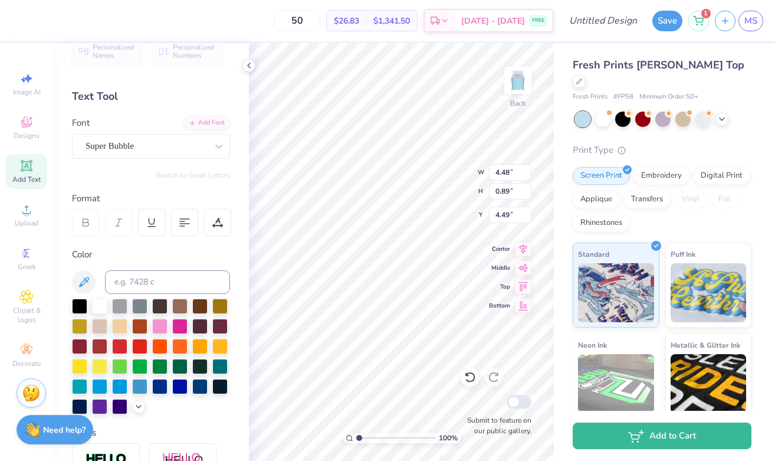
type input "4.58"
type input "6.11"
type textarea "C"
type textarea "4E"
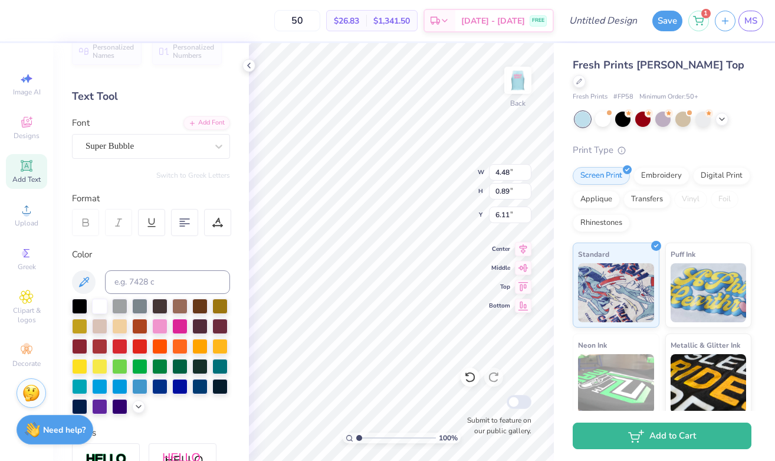
type input "8.32"
type input "7.32"
type input "1.81"
type input "4.48"
type input "0.89"
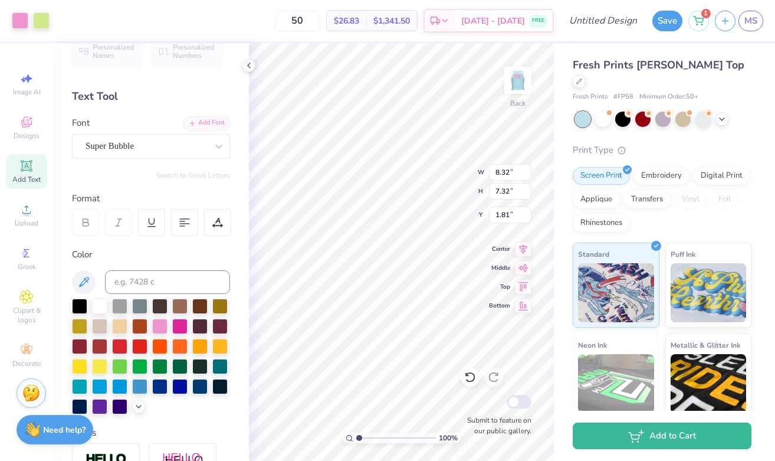
type input "4.58"
type input "5.88"
type input "4.48"
type input "2.19"
type input "4.58"
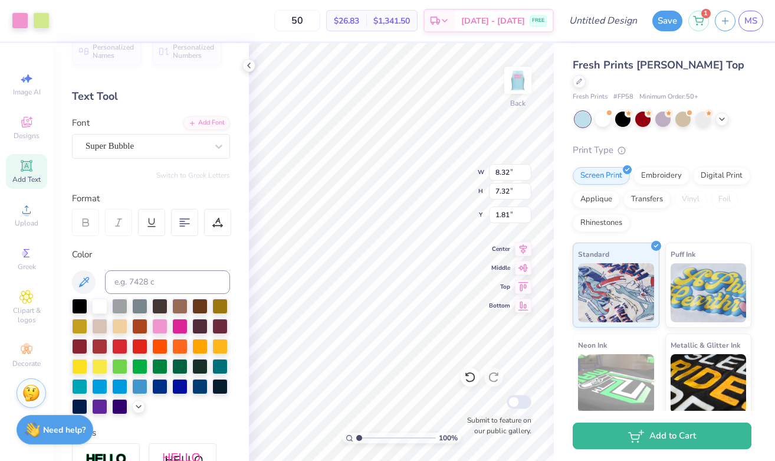
type input "8.32"
type input "7.32"
type input "1.81"
type input "1.46"
type input "0.89"
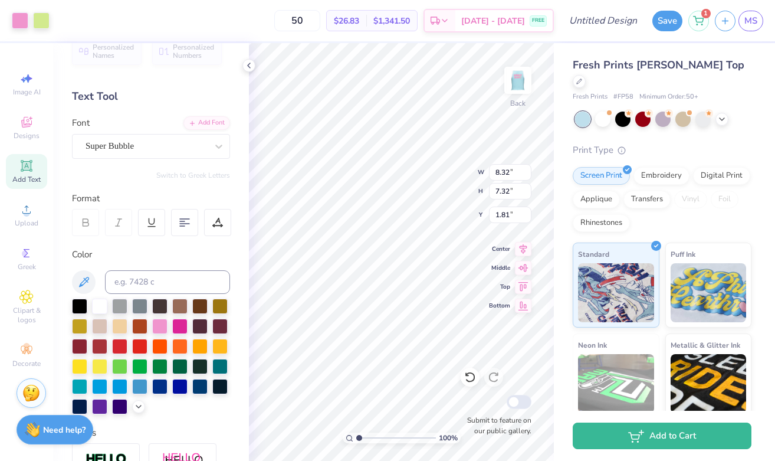
type input "5.88"
type input "4.48"
type input "2.19"
type input "4.58"
click at [191, 141] on div "Super Bubble" at bounding box center [146, 146] width 124 height 18
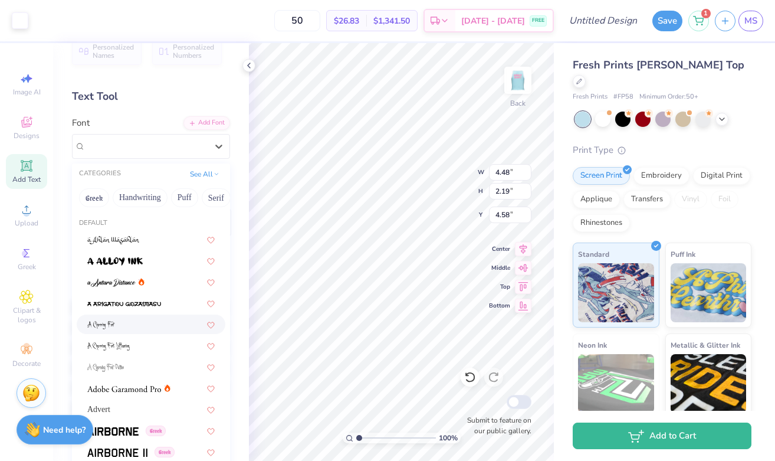
scroll to position [5773, 0]
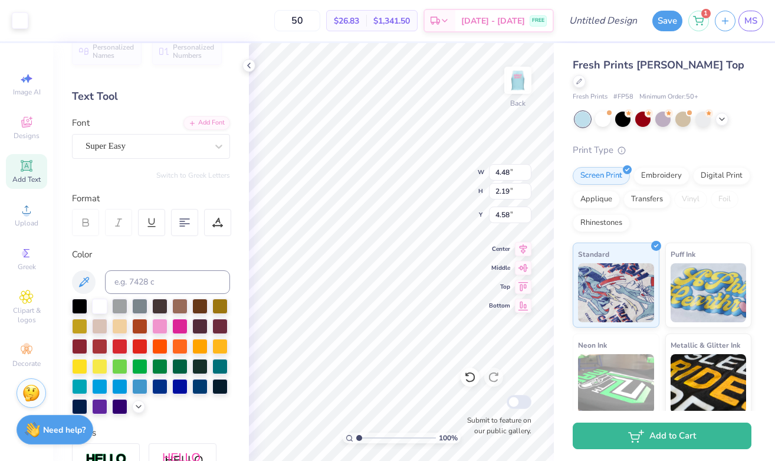
type input "2.13"
click at [155, 143] on div "Super Bubble" at bounding box center [146, 146] width 124 height 18
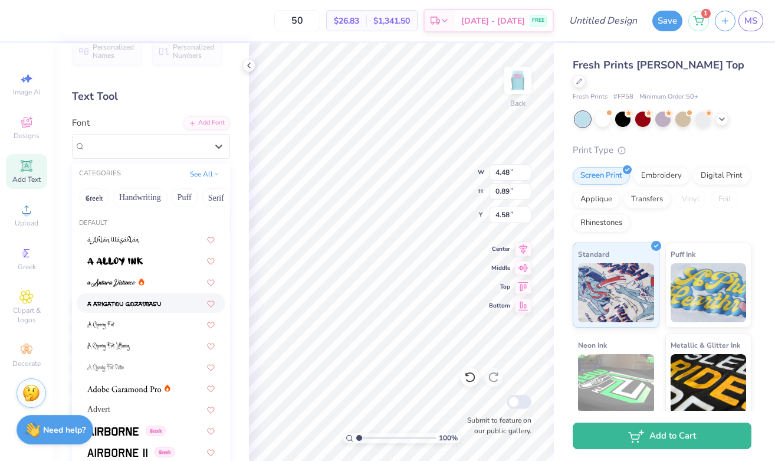
scroll to position [5643, 0]
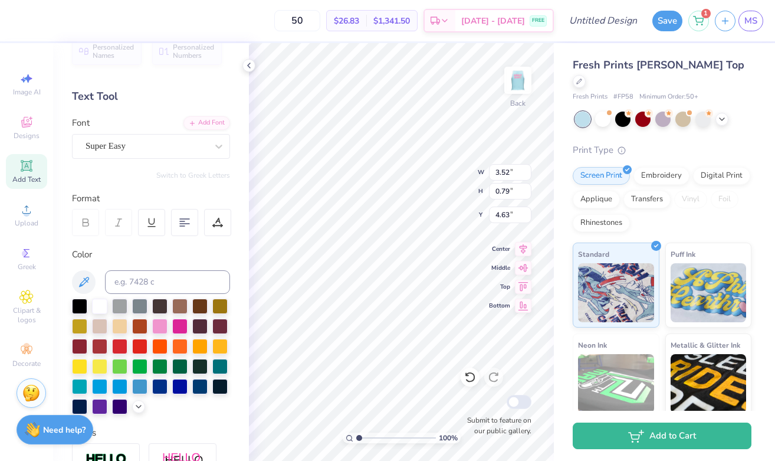
type input "3.52"
type input "0.79"
type input "4.63"
type input "8.32"
click at [143, 148] on div "Super Easy" at bounding box center [146, 146] width 124 height 18
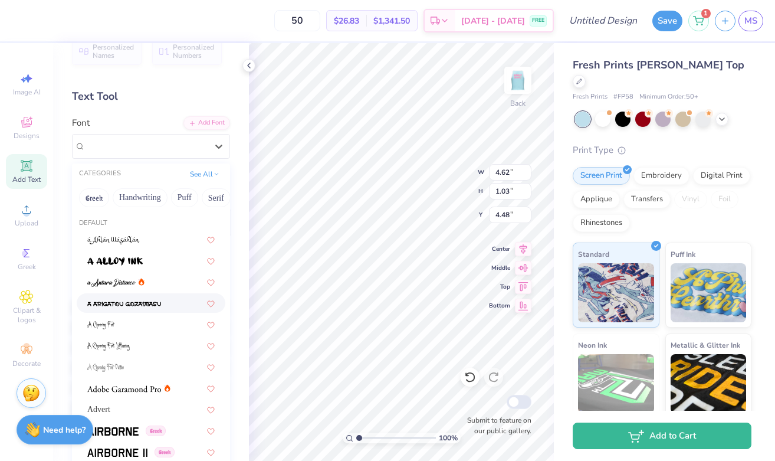
scroll to position [5725, 0]
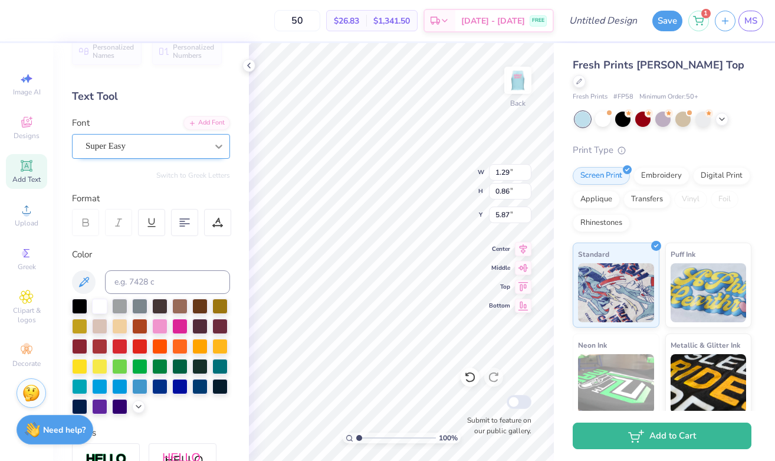
click at [215, 150] on icon at bounding box center [219, 146] width 12 height 12
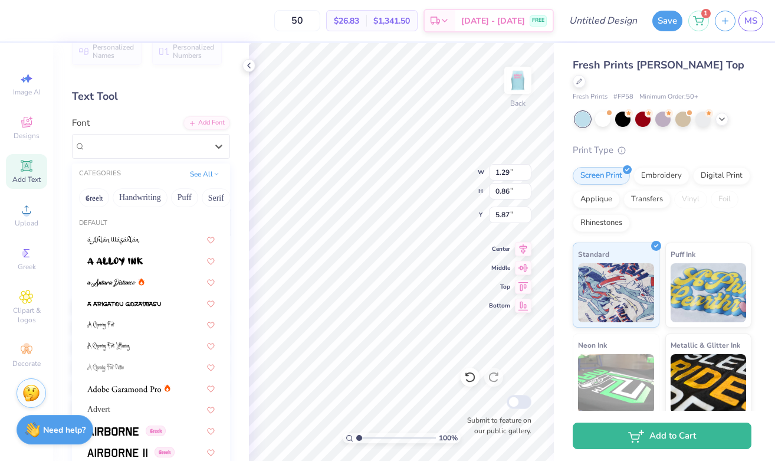
scroll to position [5692, 0]
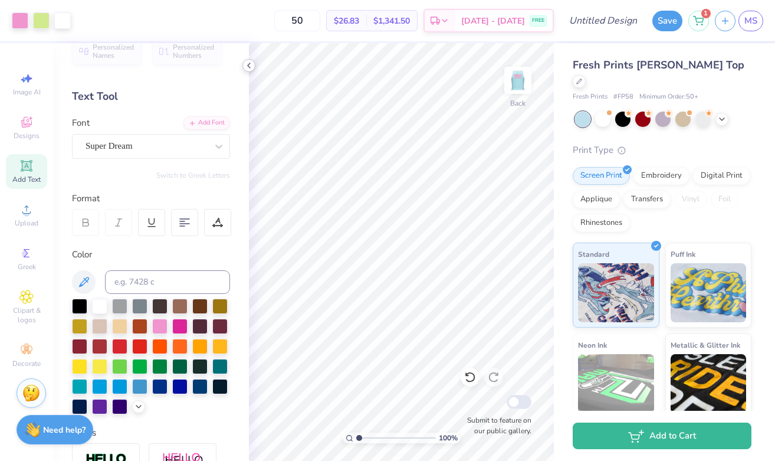
click at [248, 63] on icon at bounding box center [248, 65] width 9 height 9
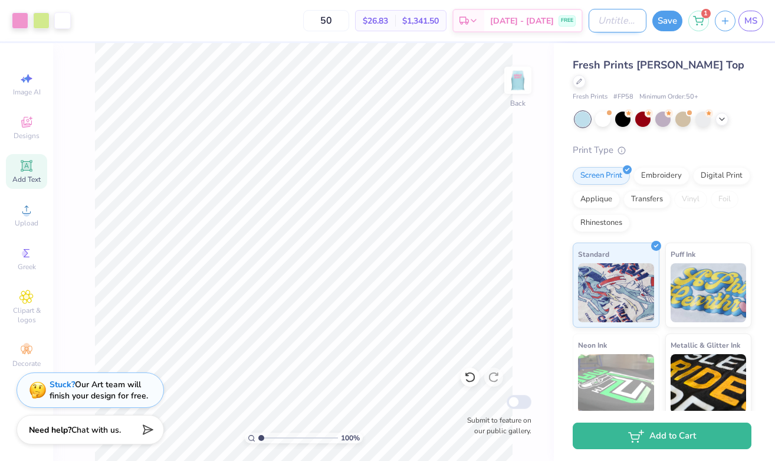
click at [610, 23] on input "Design Title" at bounding box center [618, 21] width 58 height 24
drag, startPoint x: 430, startPoint y: 20, endPoint x: 469, endPoint y: 20, distance: 38.4
click at [446, 20] on div "$1,341.50 Total" at bounding box center [420, 21] width 51 height 20
copy span "$1,341.50"
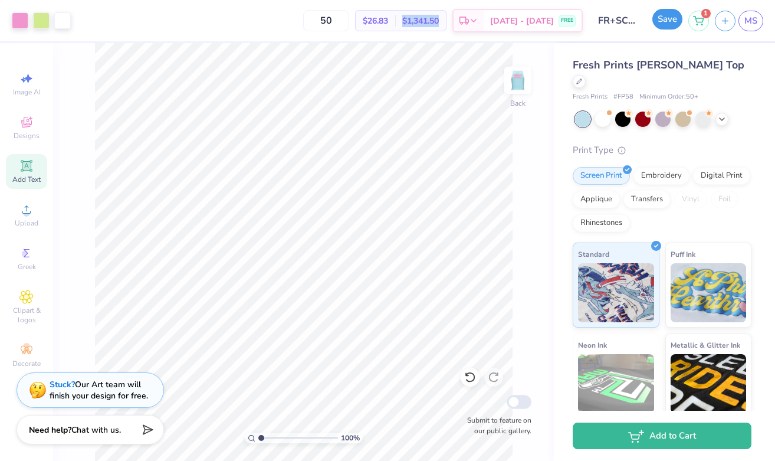
click at [660, 23] on button "Save" at bounding box center [668, 19] width 30 height 21
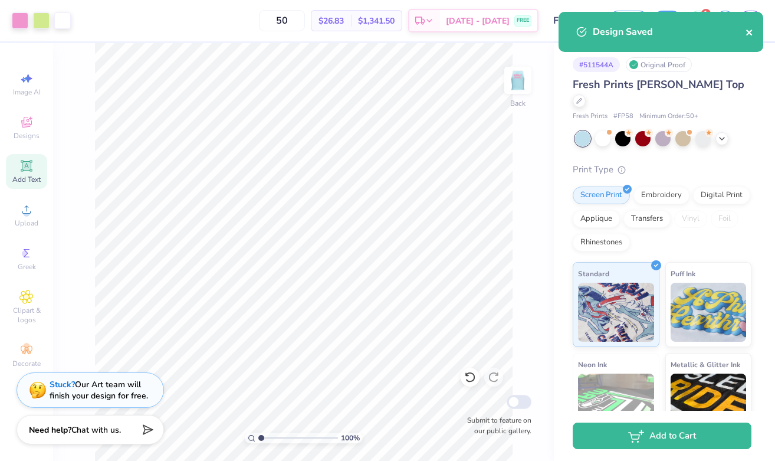
click at [748, 34] on icon "close" at bounding box center [749, 33] width 6 height 6
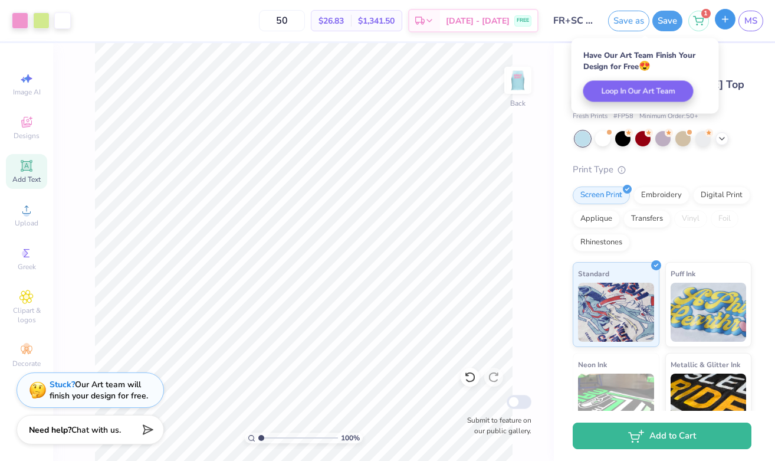
click at [718, 20] on button "button" at bounding box center [725, 19] width 21 height 21
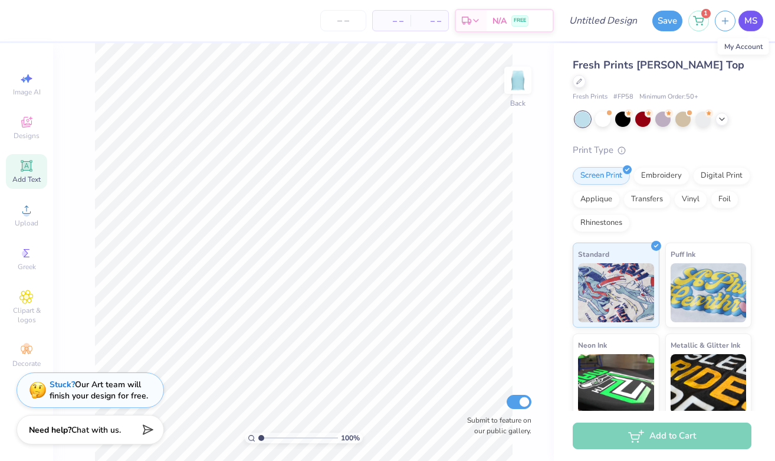
click at [751, 19] on span "MS" at bounding box center [751, 21] width 13 height 14
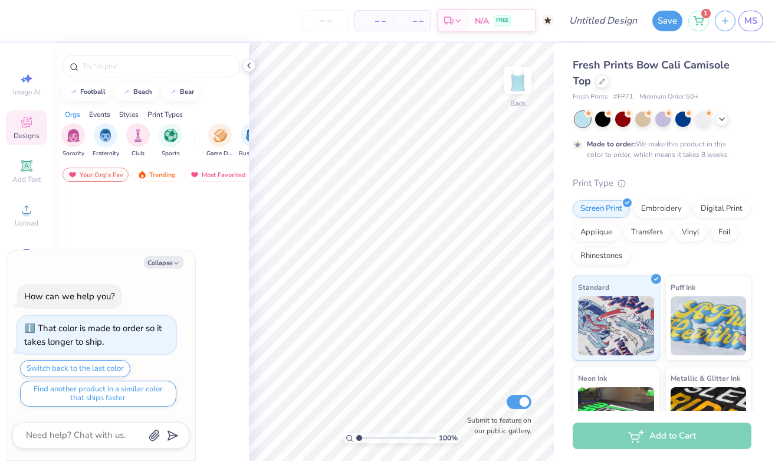
type textarea "x"
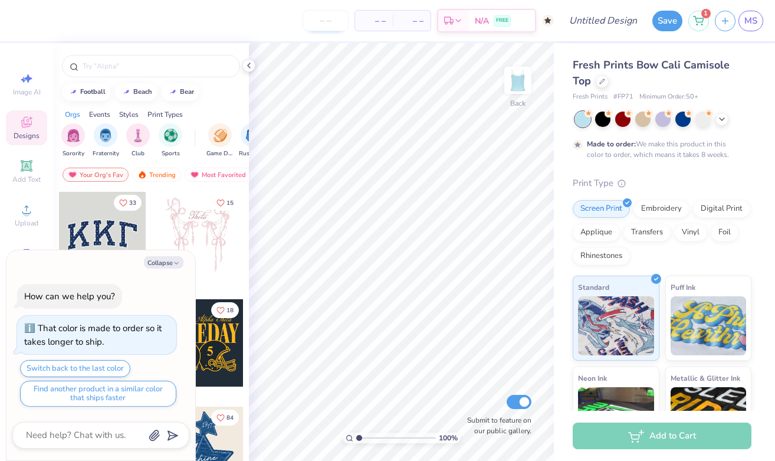
click at [328, 22] on input "number" at bounding box center [326, 20] width 46 height 21
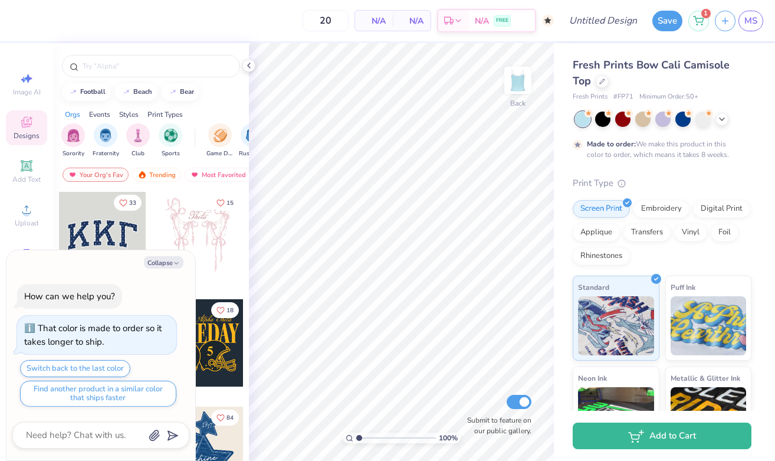
type input "50"
click at [268, 30] on div "50 N/A Per Item N/A Total Est. Delivery N/A FREE" at bounding box center [286, 20] width 536 height 41
